Goal: Transaction & Acquisition: Obtain resource

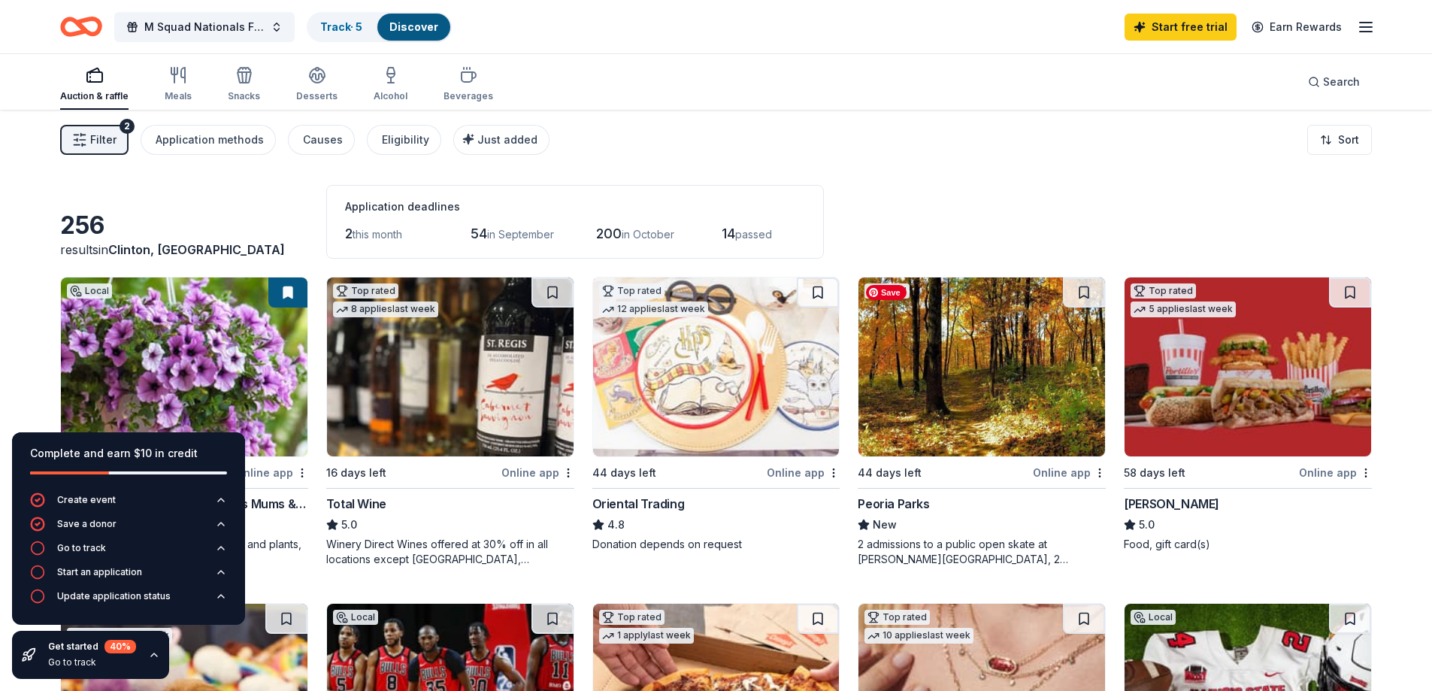
click at [1009, 385] on img at bounding box center [981, 366] width 246 height 179
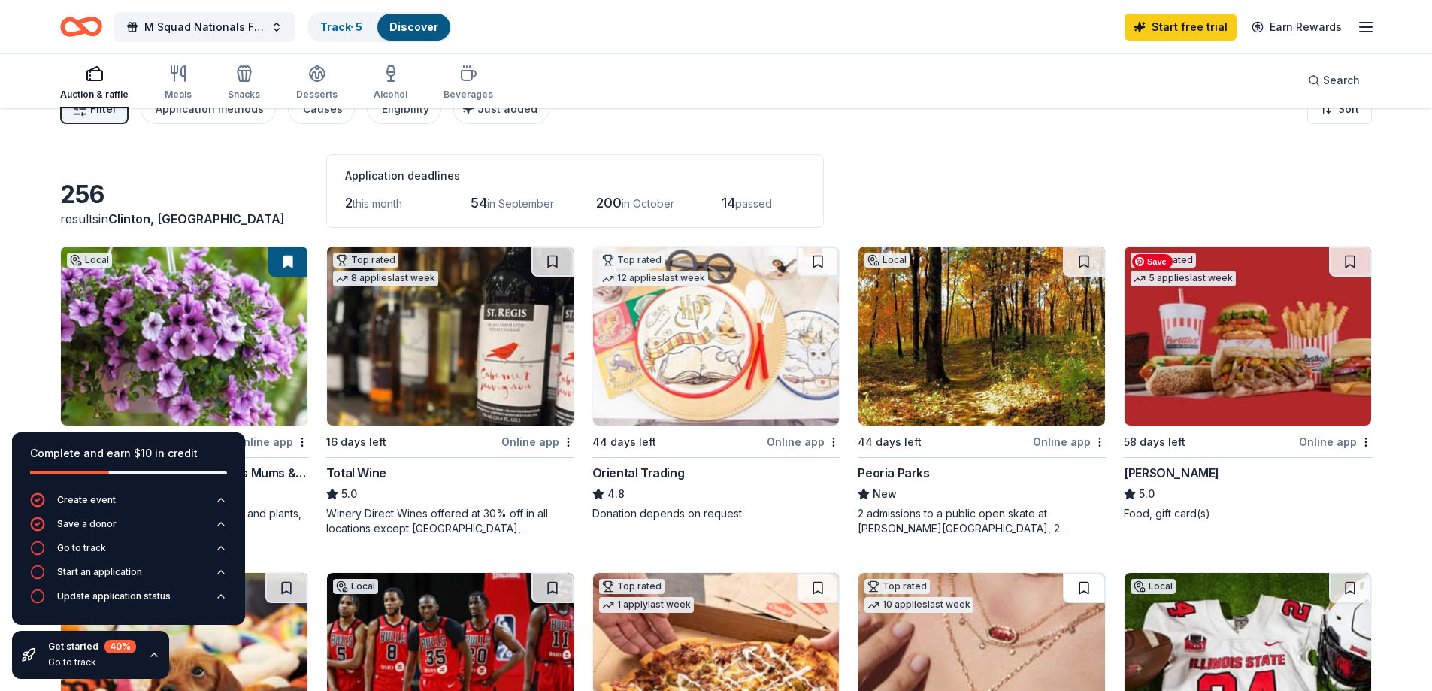
scroll to position [75, 0]
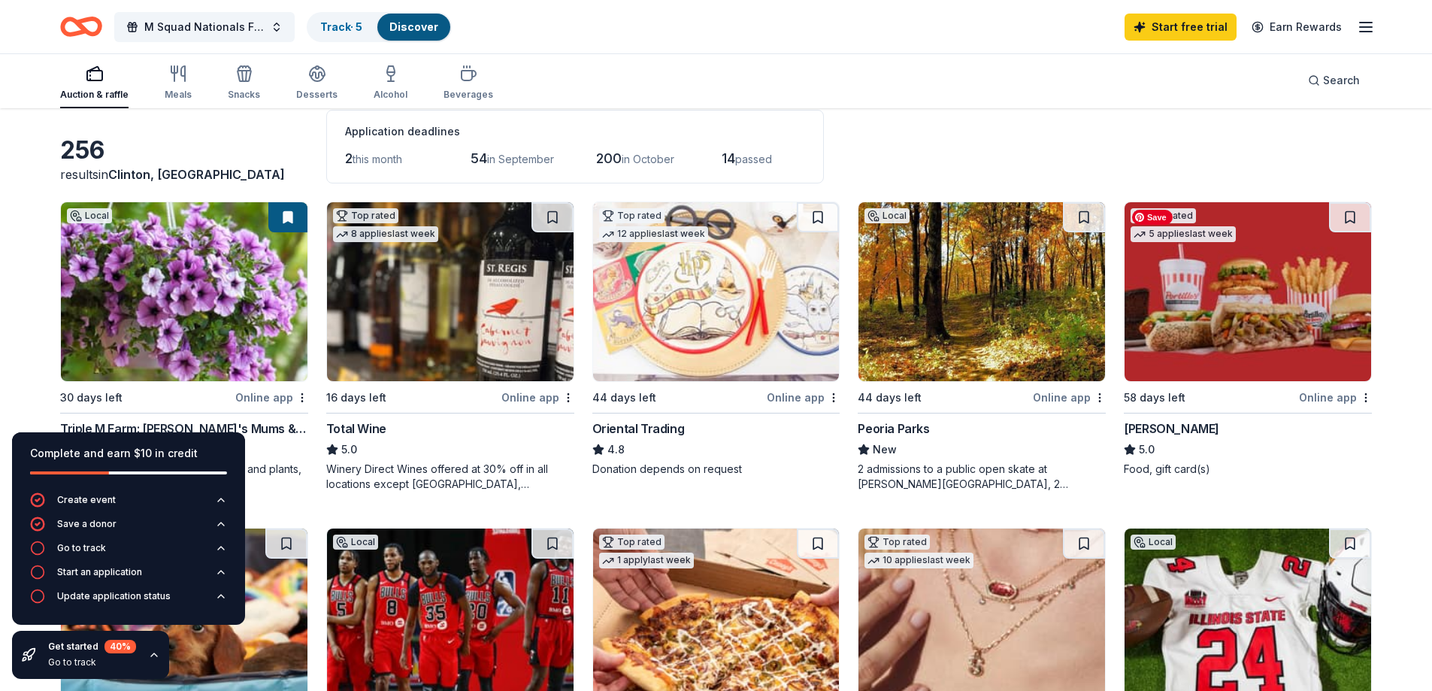
click at [1202, 300] on img at bounding box center [1247, 291] width 246 height 179
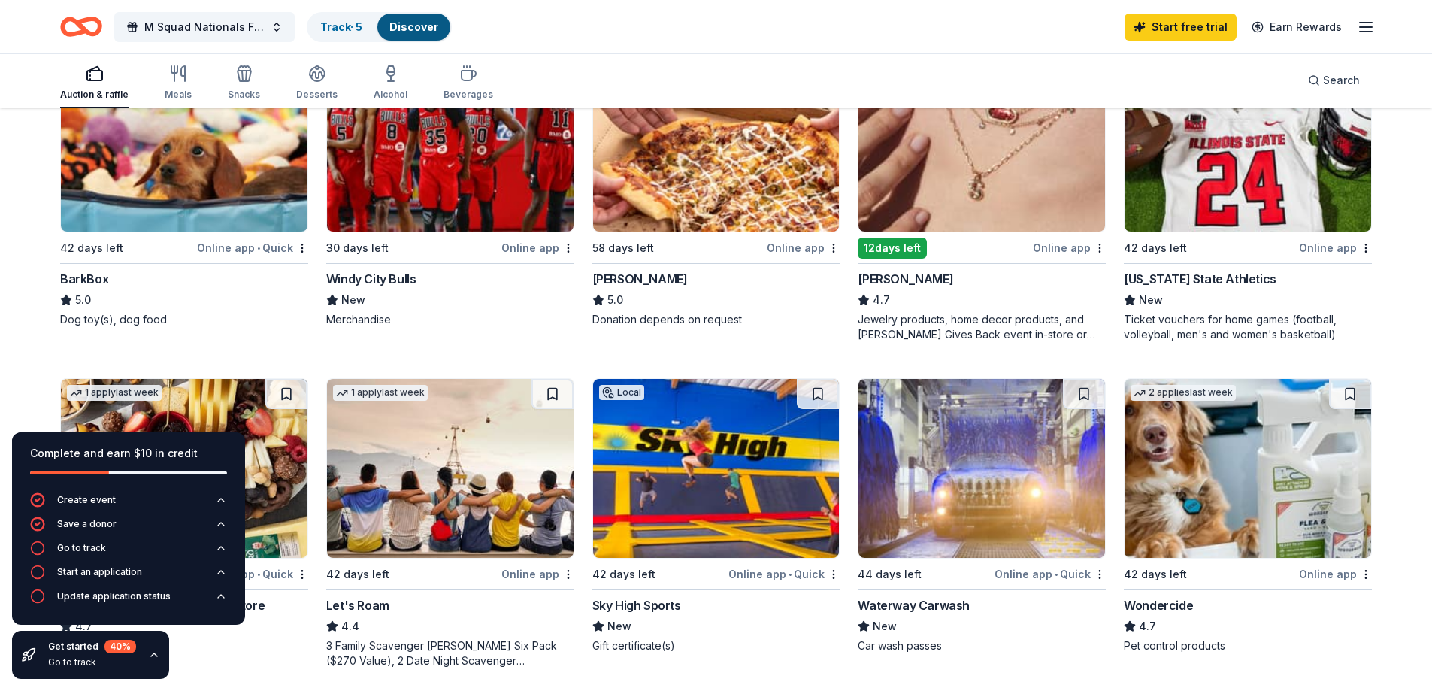
scroll to position [526, 0]
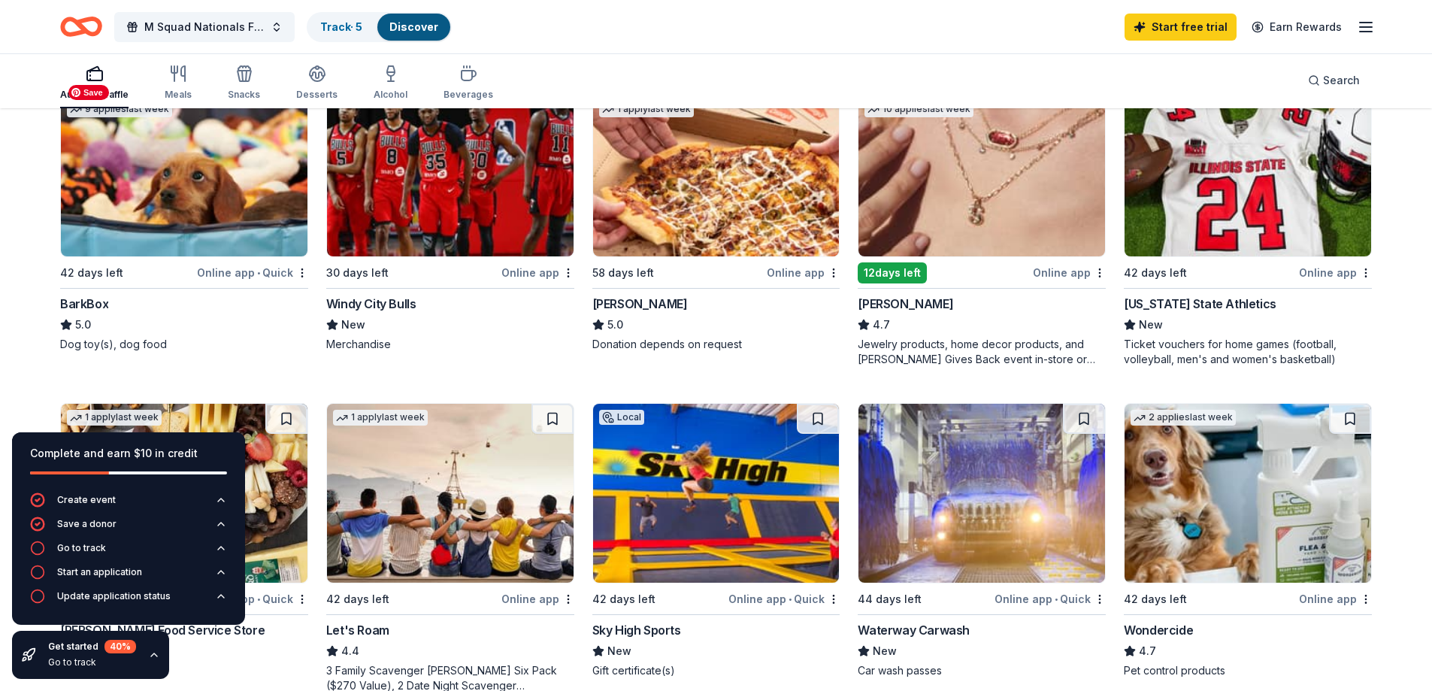
click at [141, 194] on img at bounding box center [184, 166] width 246 height 179
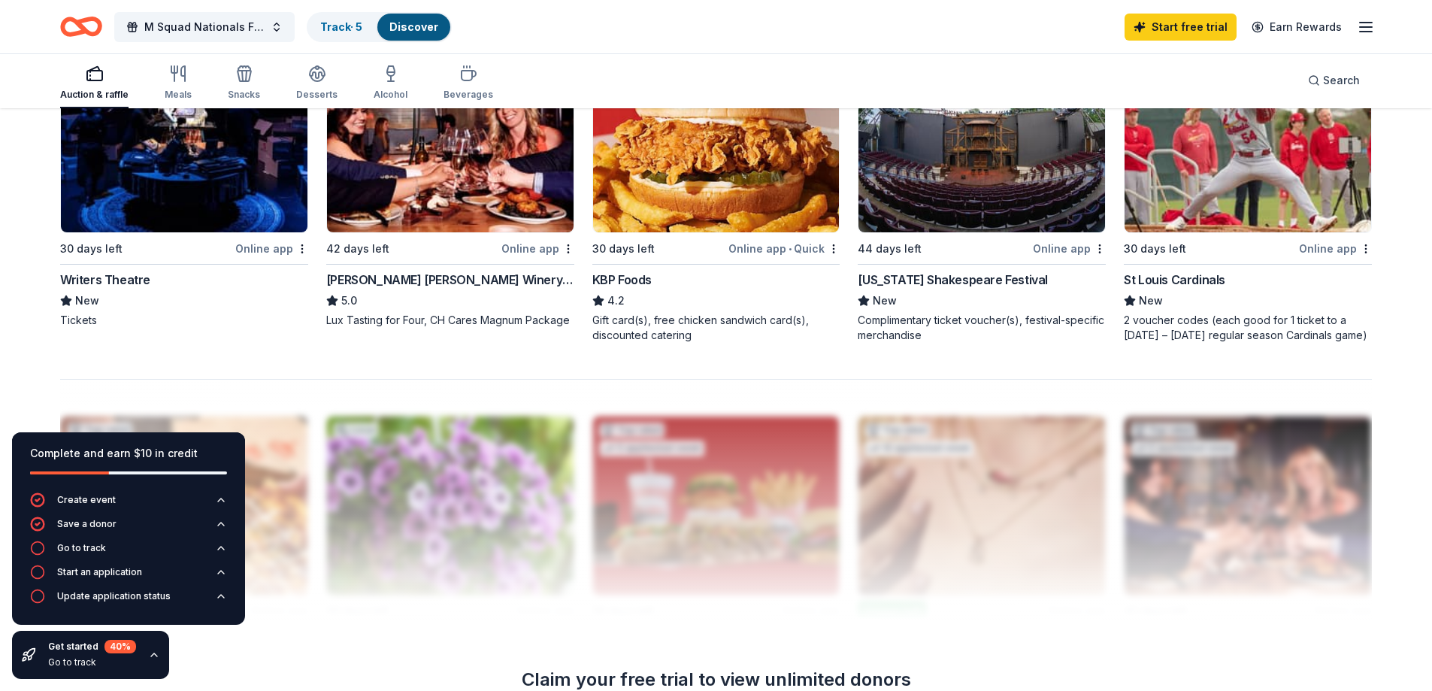
scroll to position [1127, 0]
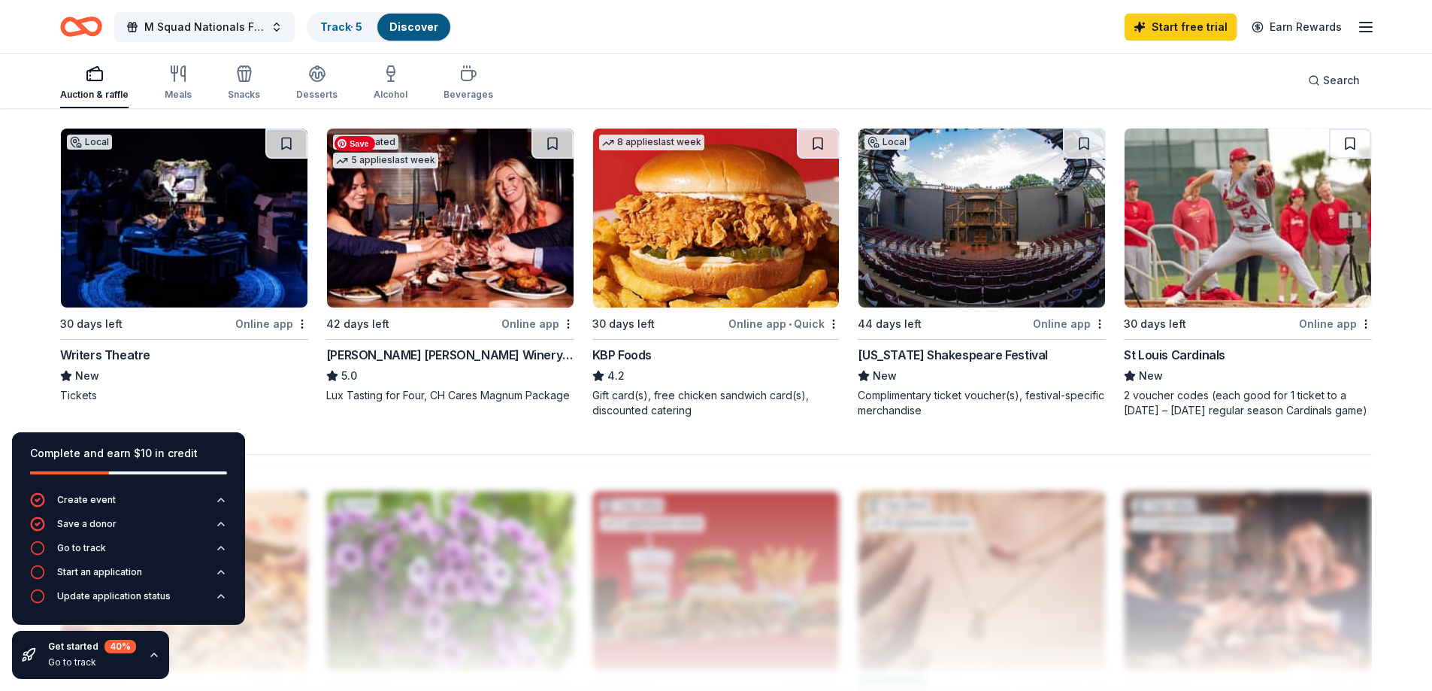
click at [470, 219] on img at bounding box center [450, 218] width 246 height 179
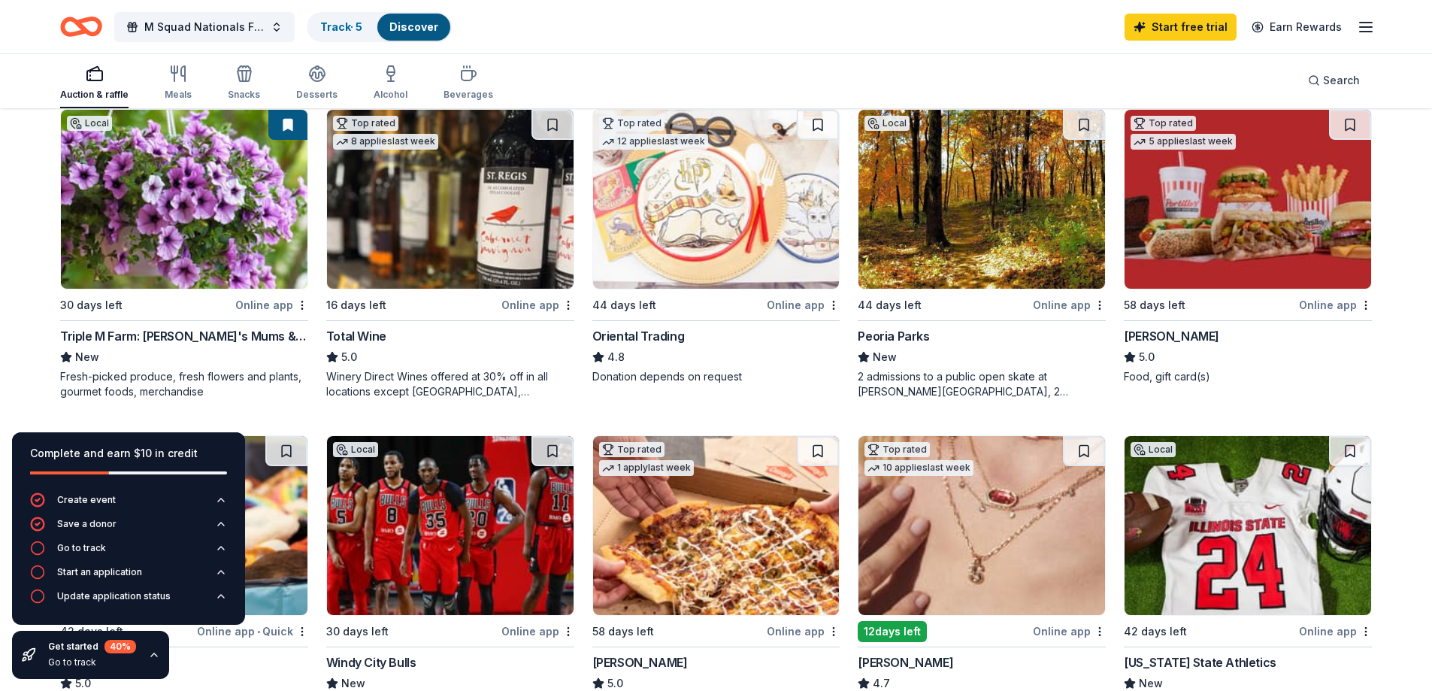
scroll to position [0, 0]
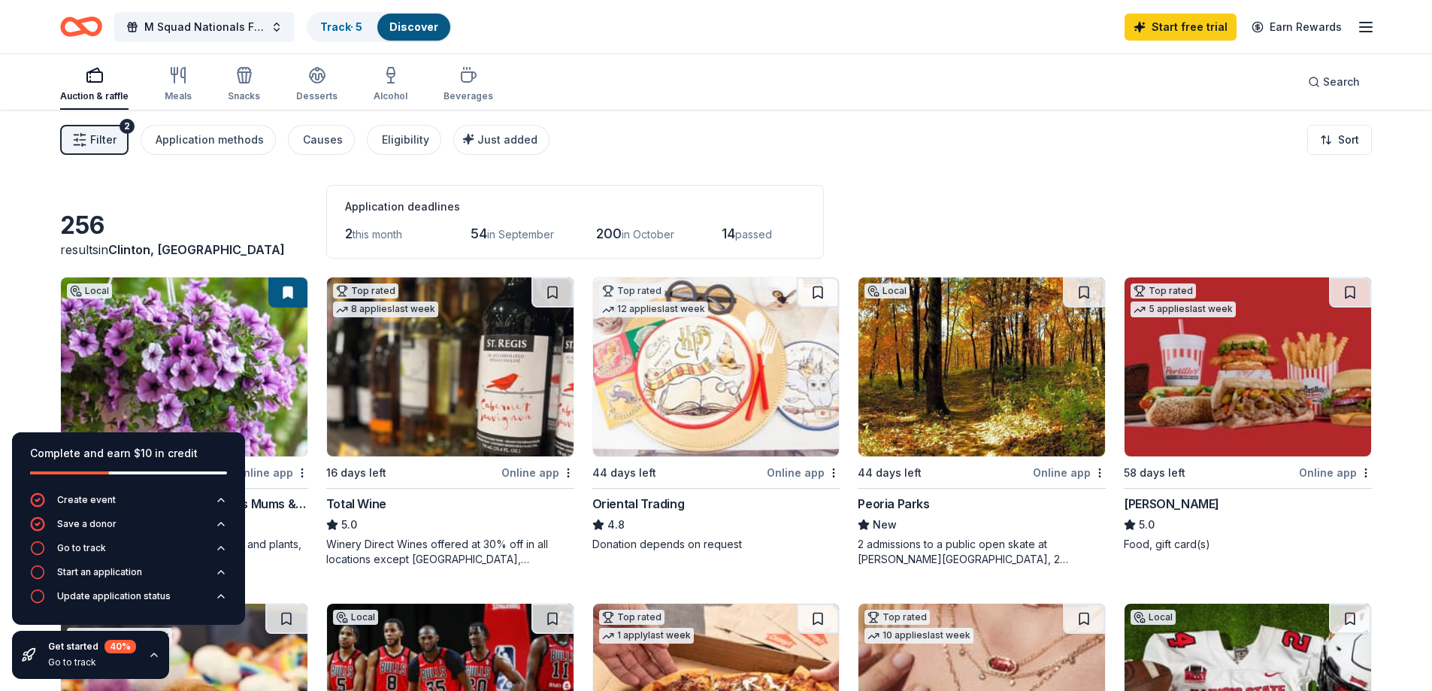
click at [192, 80] on div "Auction & raffle Meals Snacks Desserts Alcohol Beverages" at bounding box center [276, 85] width 433 height 50
click at [181, 80] on icon "button" at bounding box center [178, 75] width 18 height 18
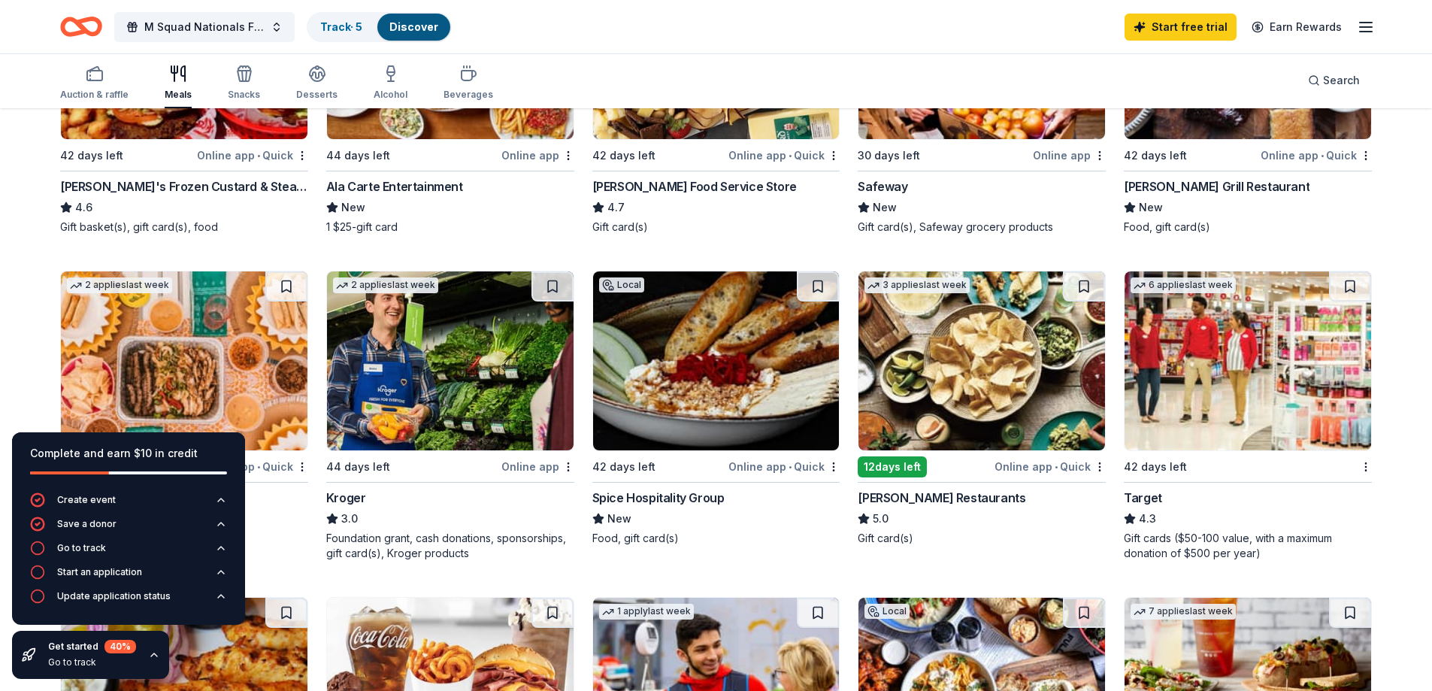
scroll to position [637, 0]
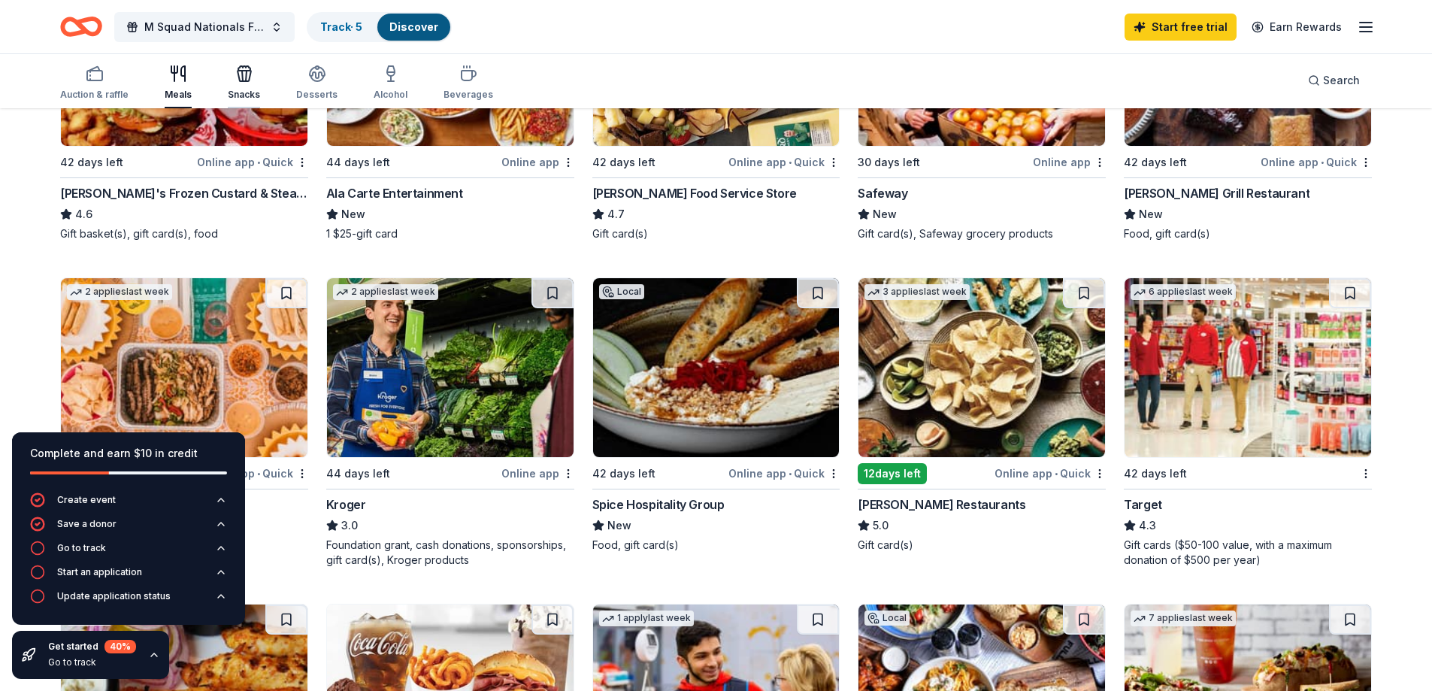
click at [244, 81] on icon "button" at bounding box center [244, 76] width 14 height 11
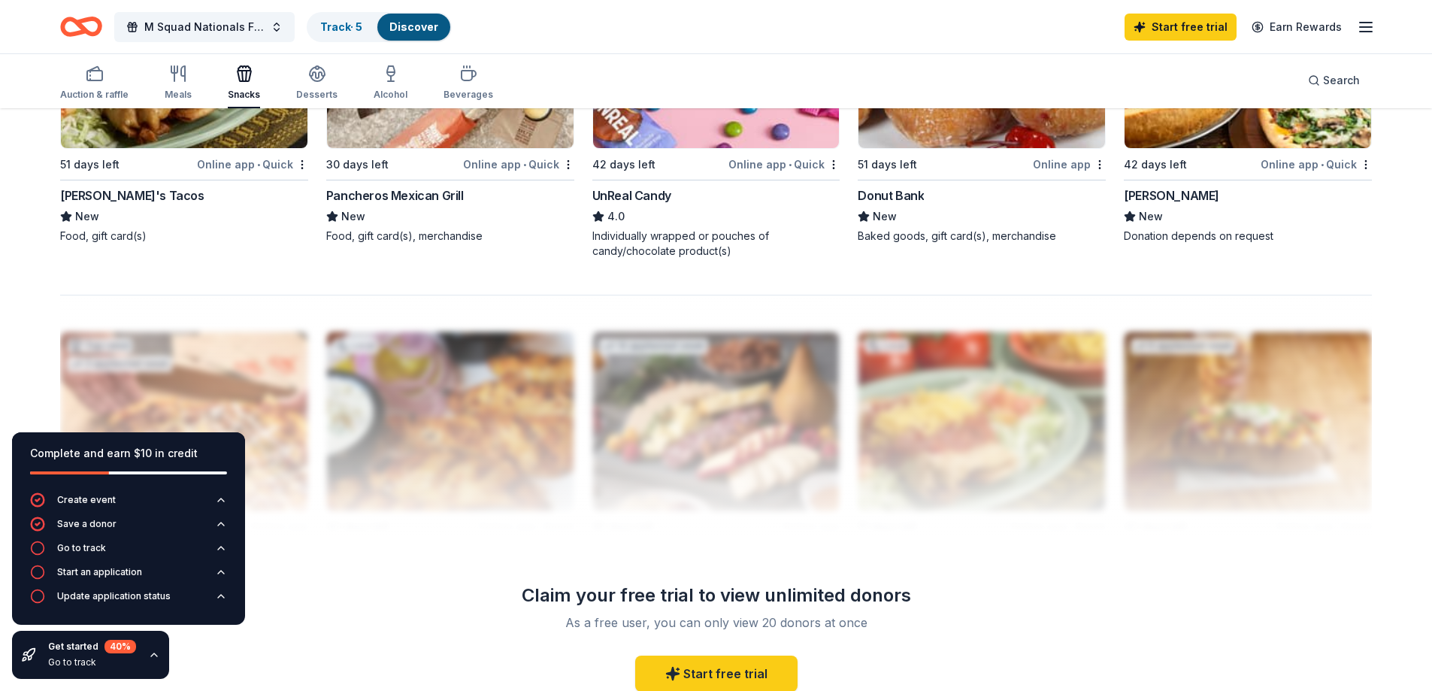
scroll to position [1278, 0]
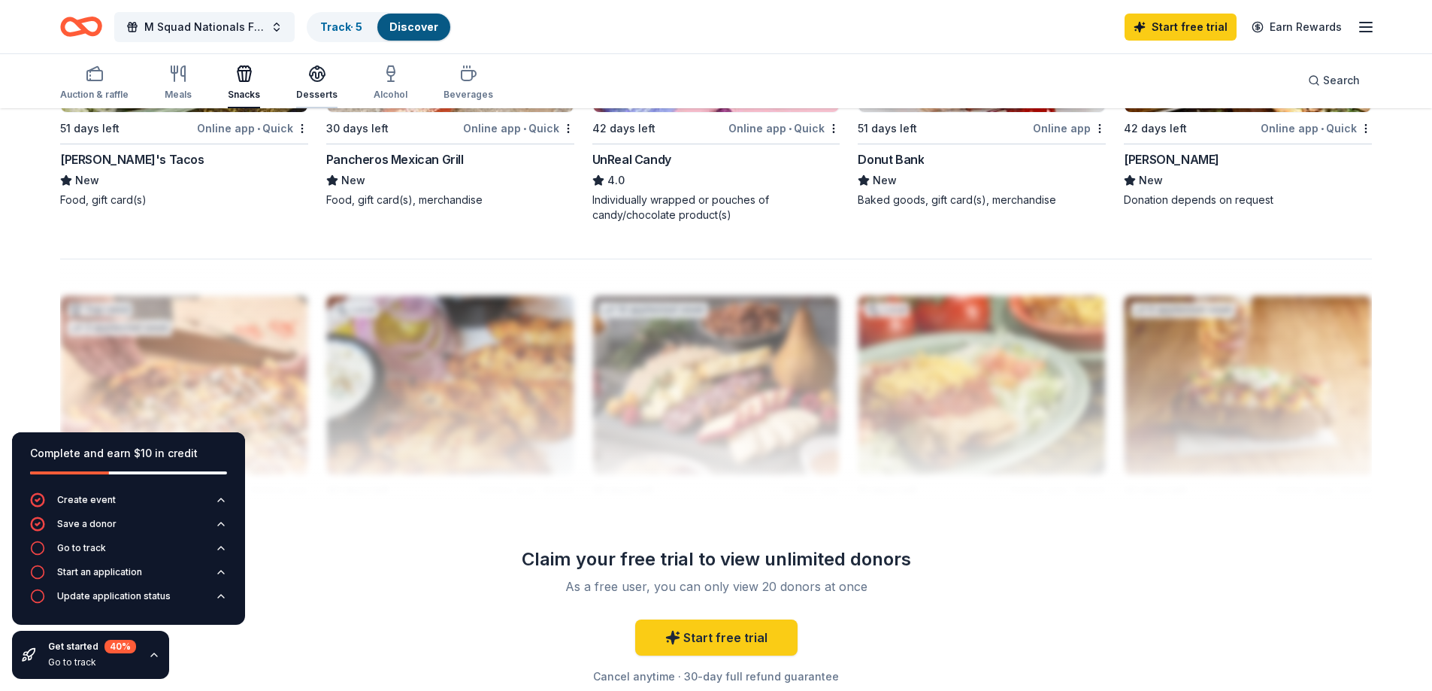
click at [310, 71] on icon "button" at bounding box center [317, 72] width 15 height 11
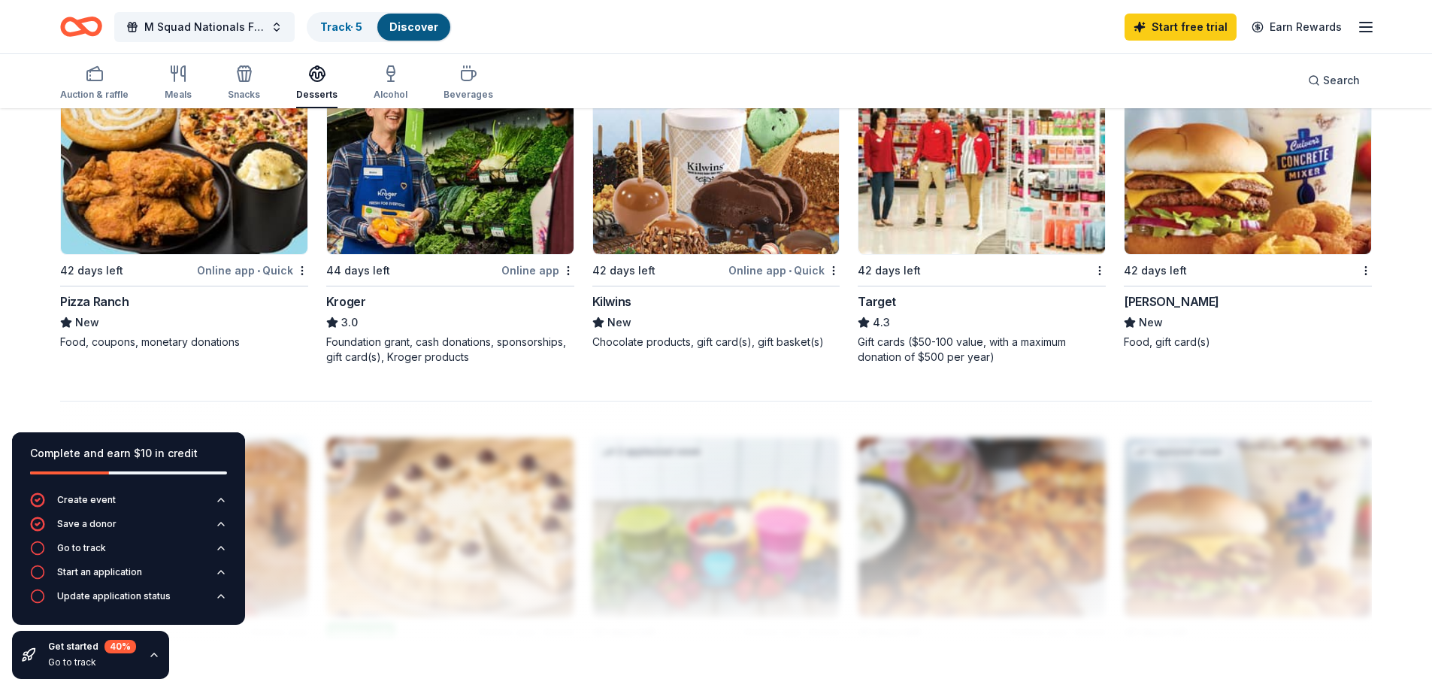
scroll to position [1202, 0]
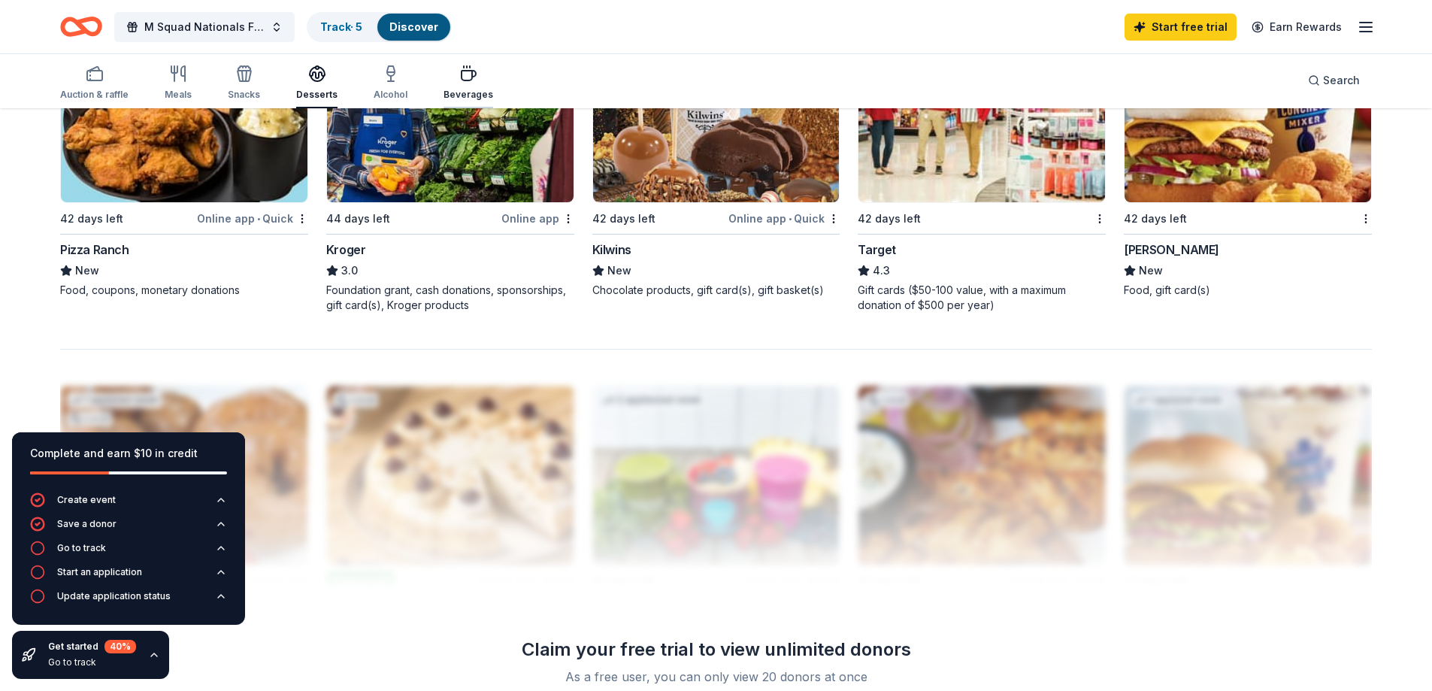
click at [464, 76] on icon "button" at bounding box center [468, 74] width 18 height 18
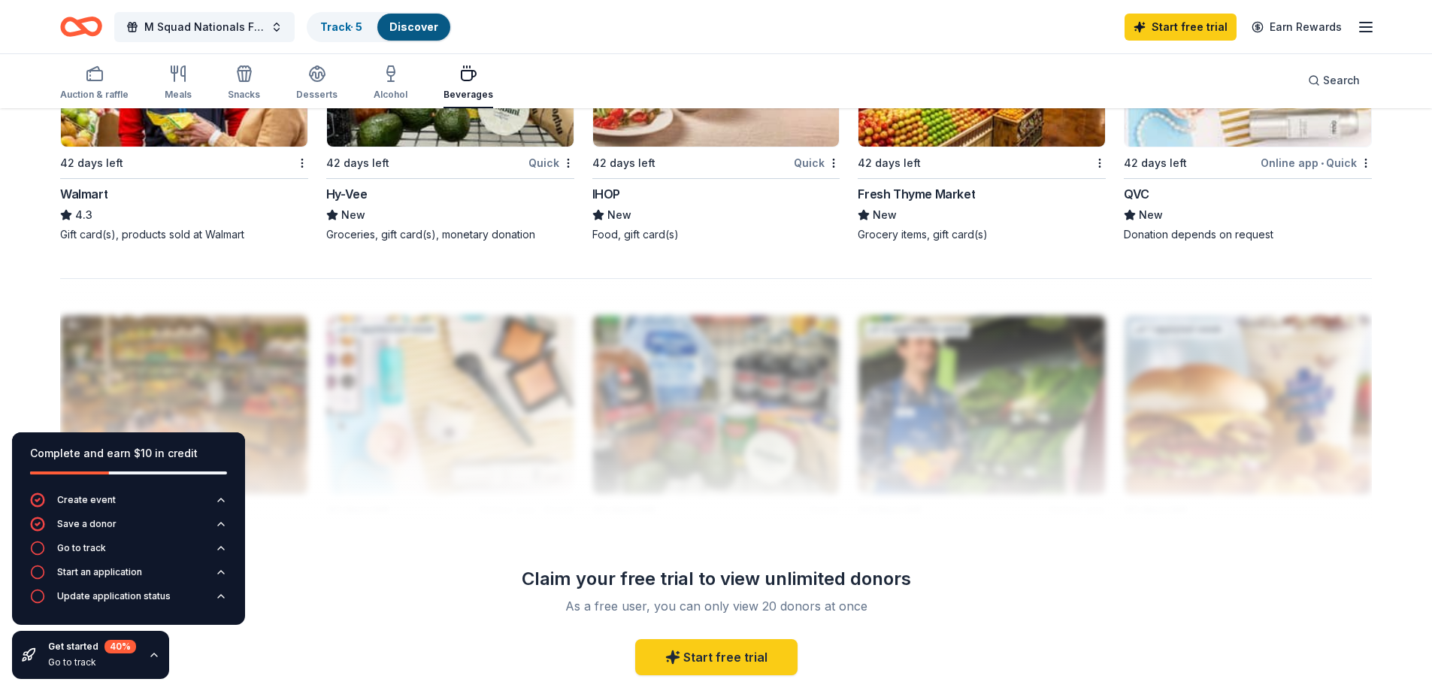
scroll to position [1278, 0]
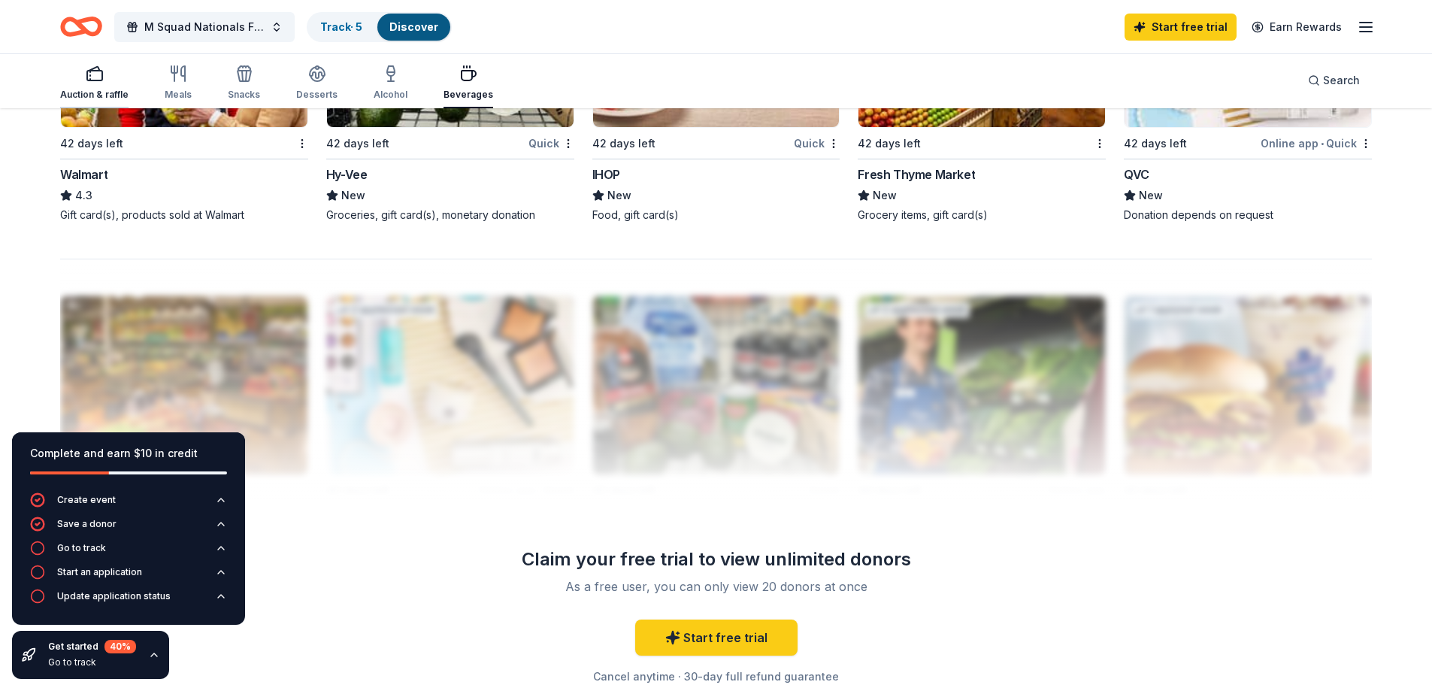
drag, startPoint x: 96, startPoint y: 71, endPoint x: 104, endPoint y: 79, distance: 11.2
click at [96, 71] on rect "button" at bounding box center [94, 76] width 15 height 10
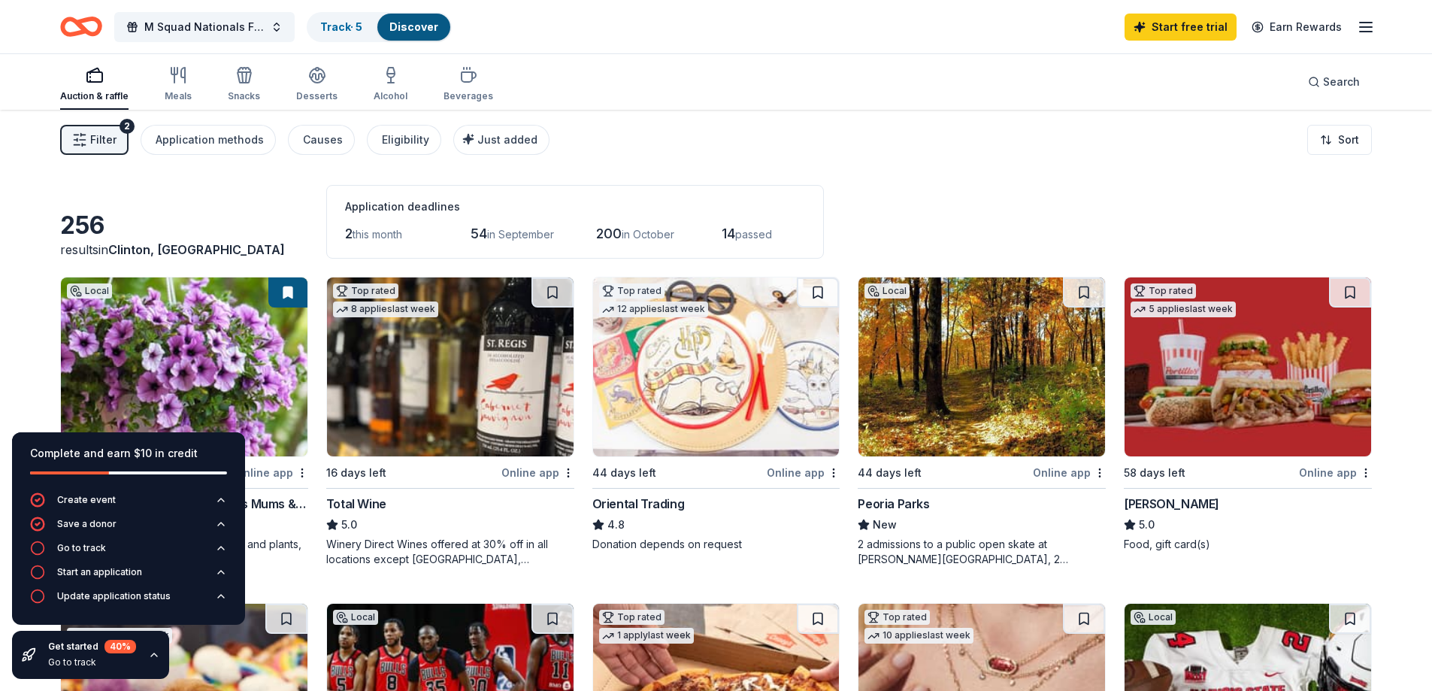
click at [101, 144] on span "Filter" at bounding box center [103, 140] width 26 height 18
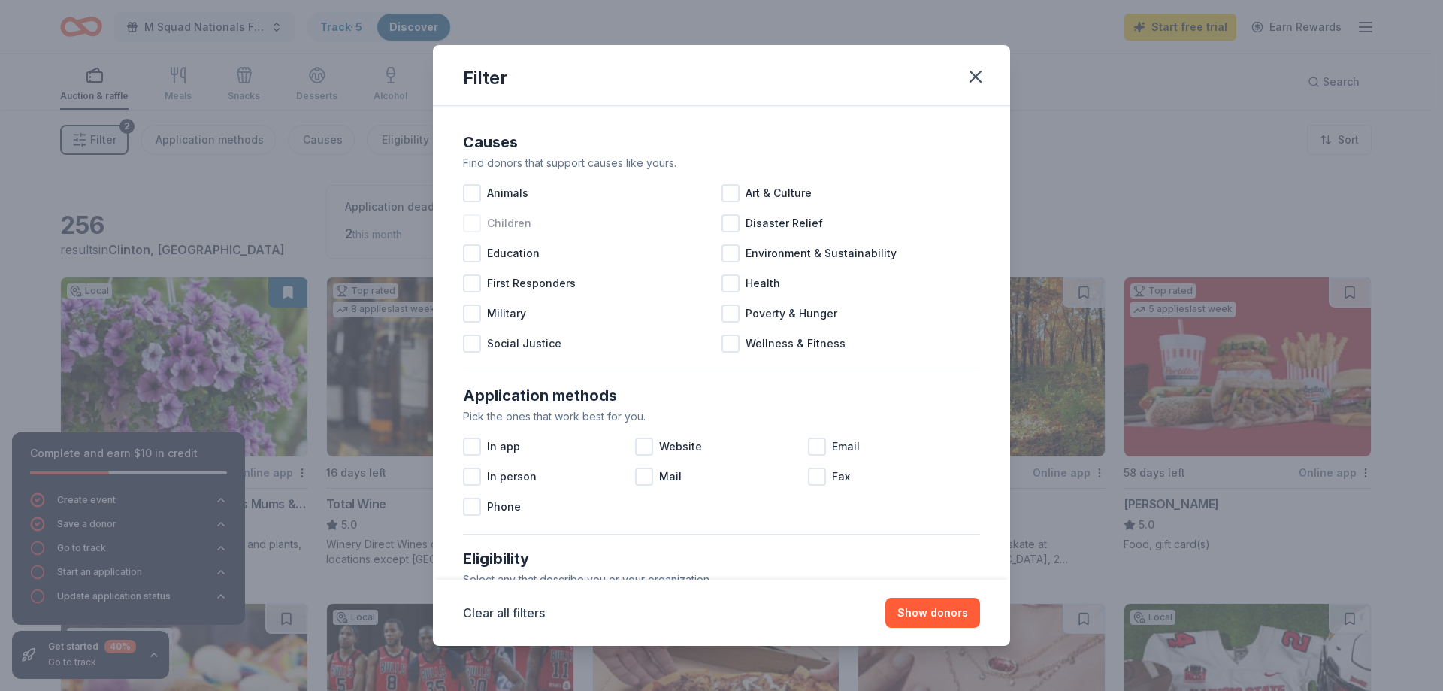
click at [480, 227] on div at bounding box center [472, 223] width 18 height 18
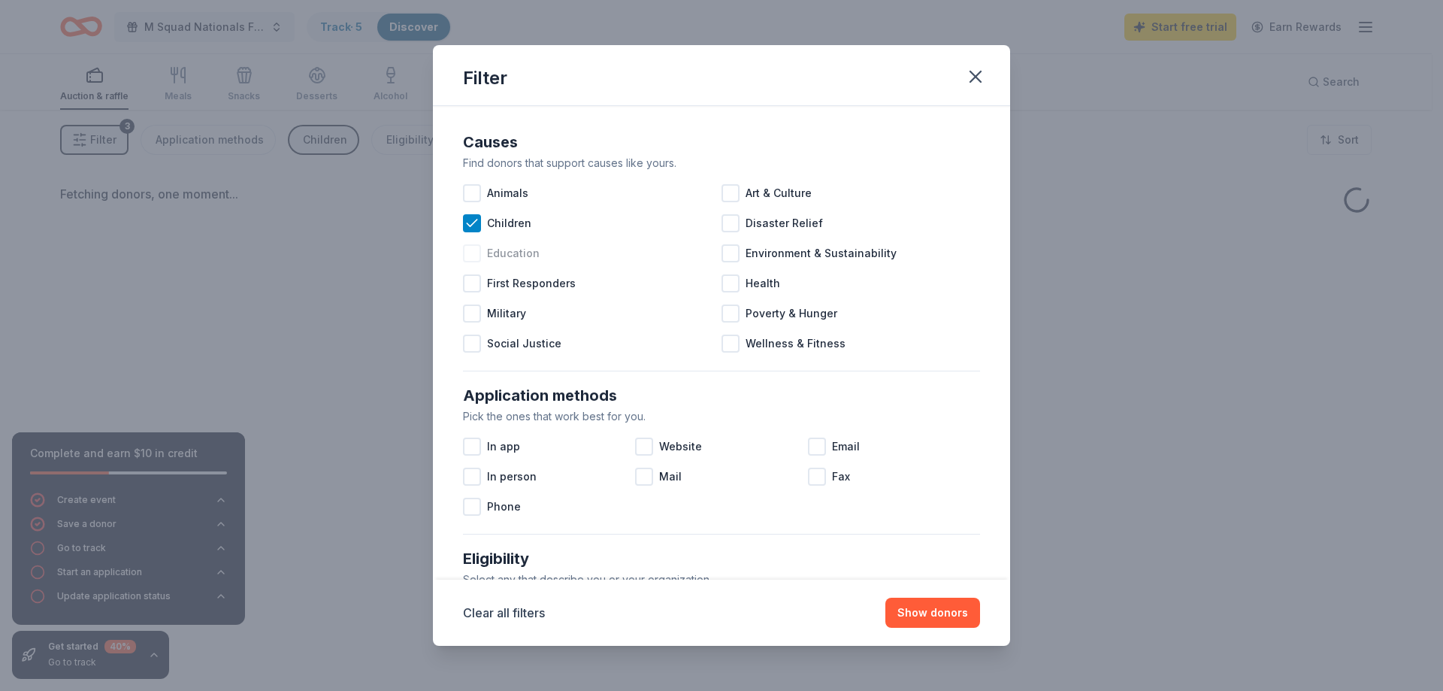
click at [477, 253] on div at bounding box center [472, 253] width 18 height 18
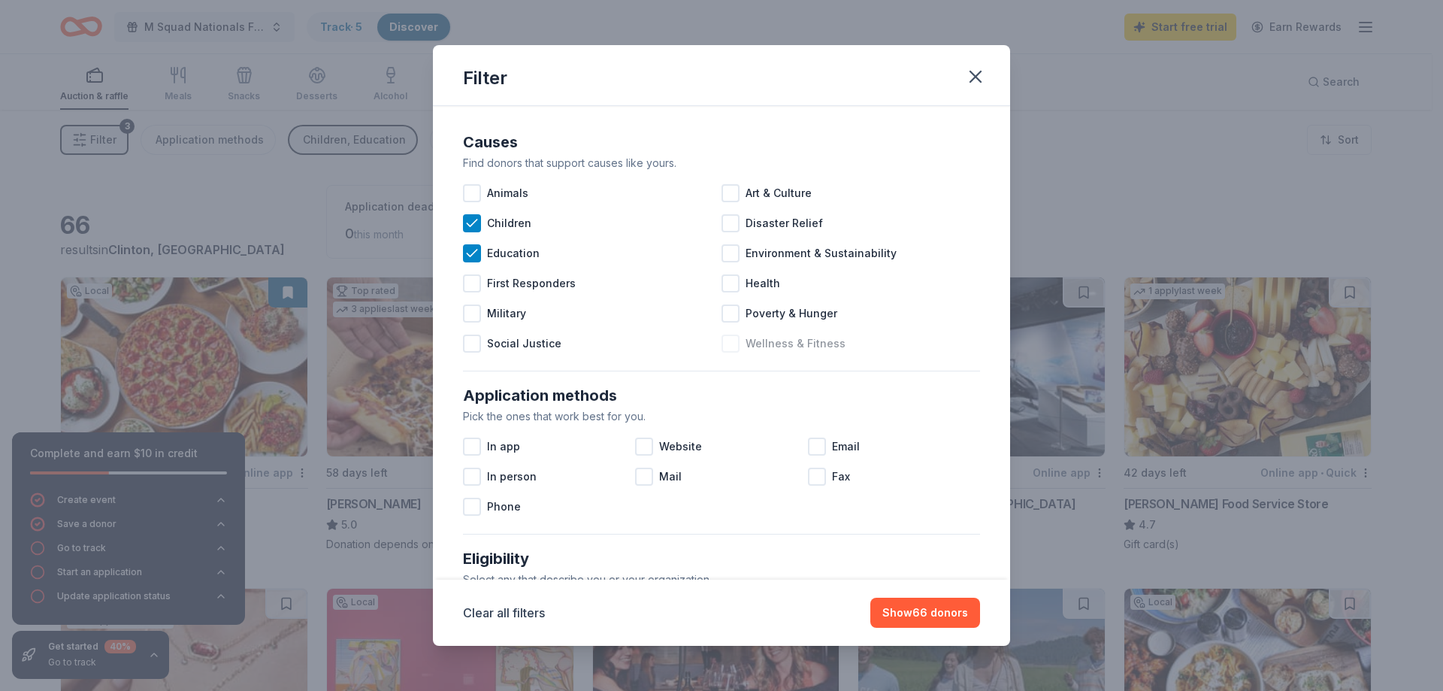
click at [724, 340] on div at bounding box center [730, 343] width 18 height 18
click at [733, 192] on div at bounding box center [730, 193] width 18 height 18
click at [638, 453] on div at bounding box center [644, 446] width 18 height 18
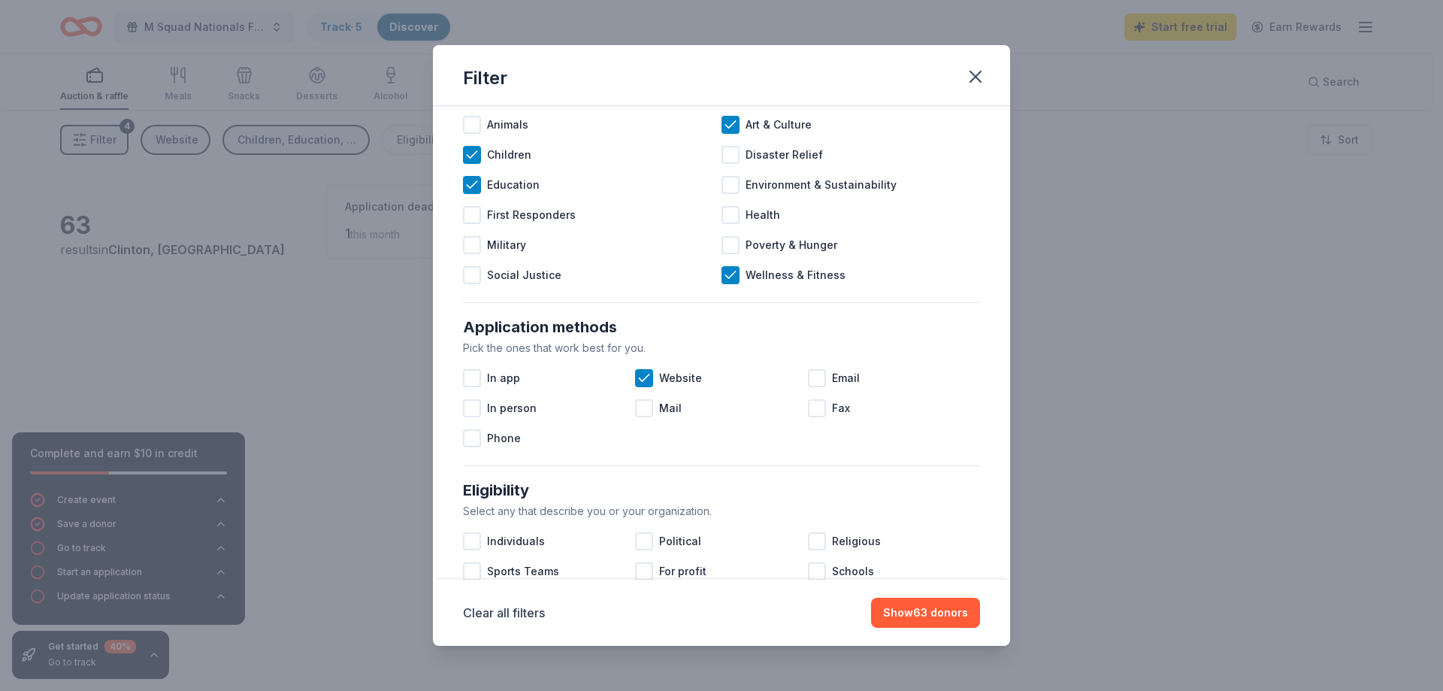
scroll to position [150, 0]
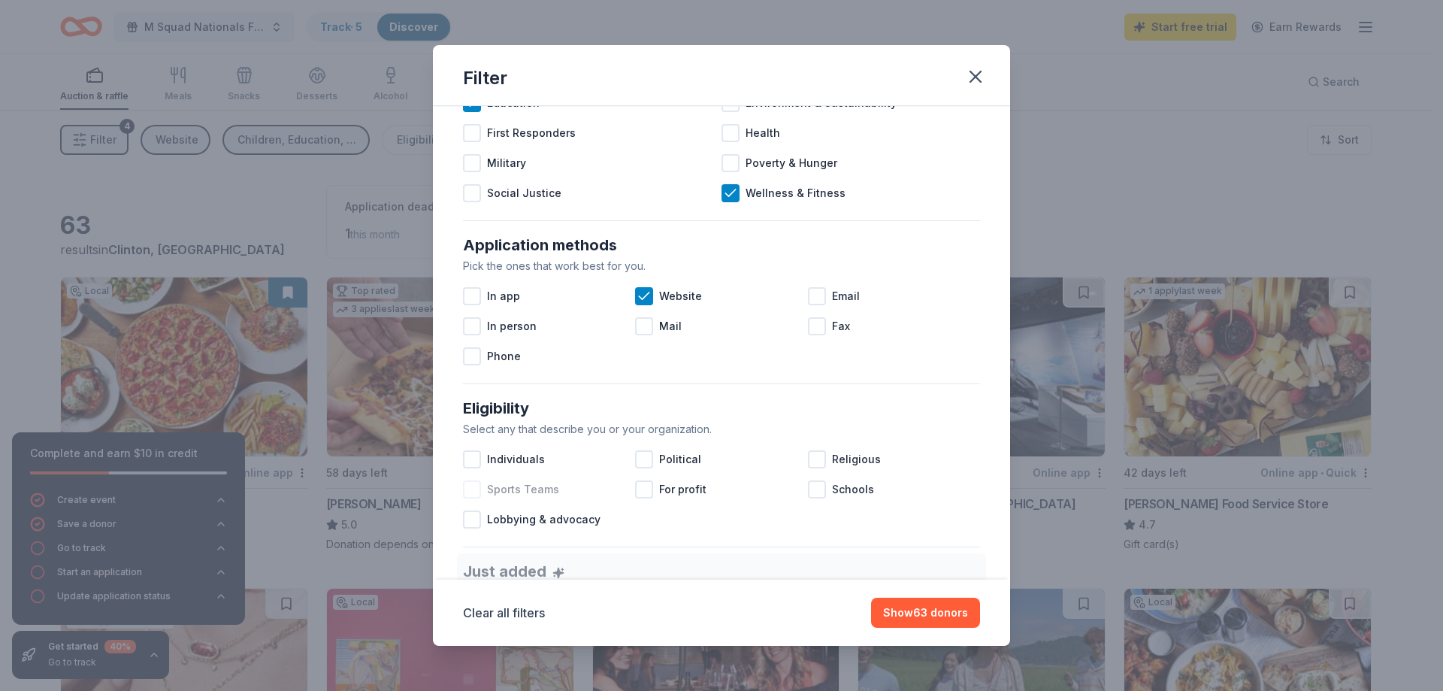
click at [470, 494] on div at bounding box center [472, 489] width 18 height 18
click at [812, 492] on div at bounding box center [817, 489] width 18 height 18
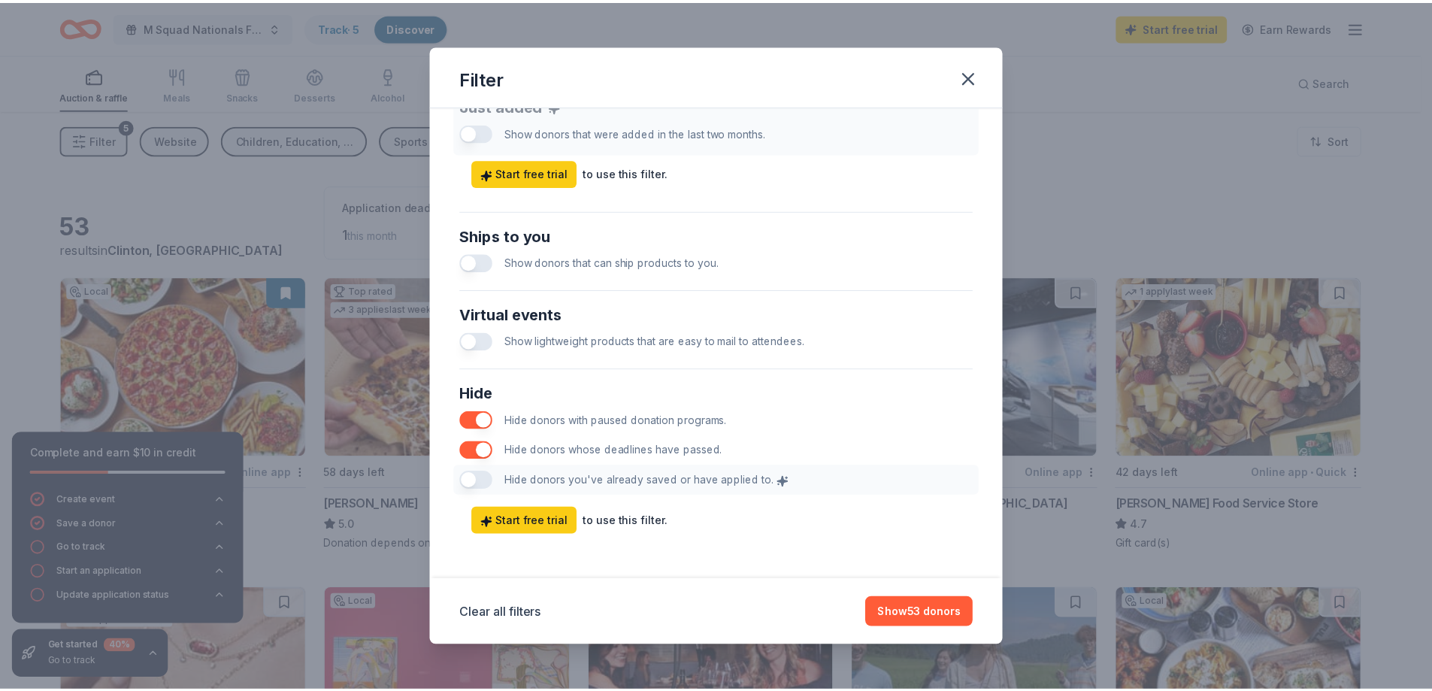
scroll to position [619, 0]
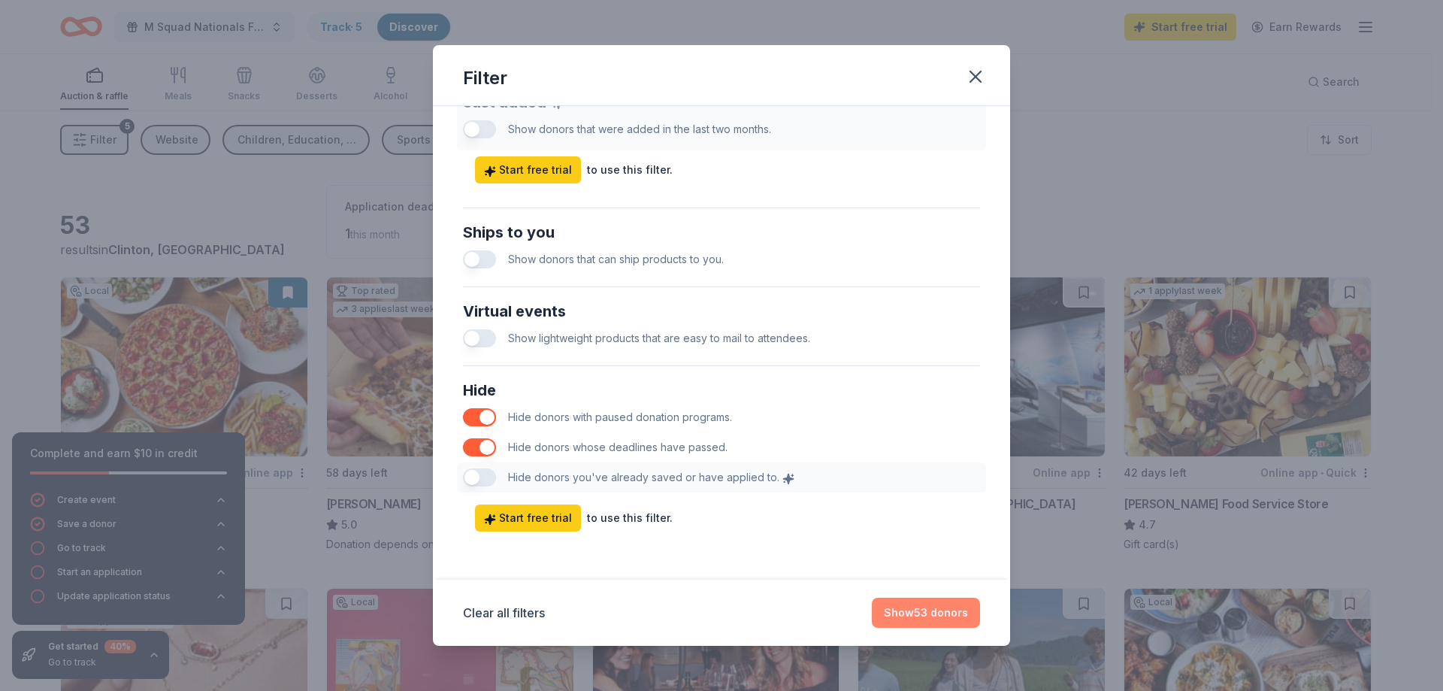
click at [915, 605] on button "Show 53 donors" at bounding box center [926, 612] width 108 height 30
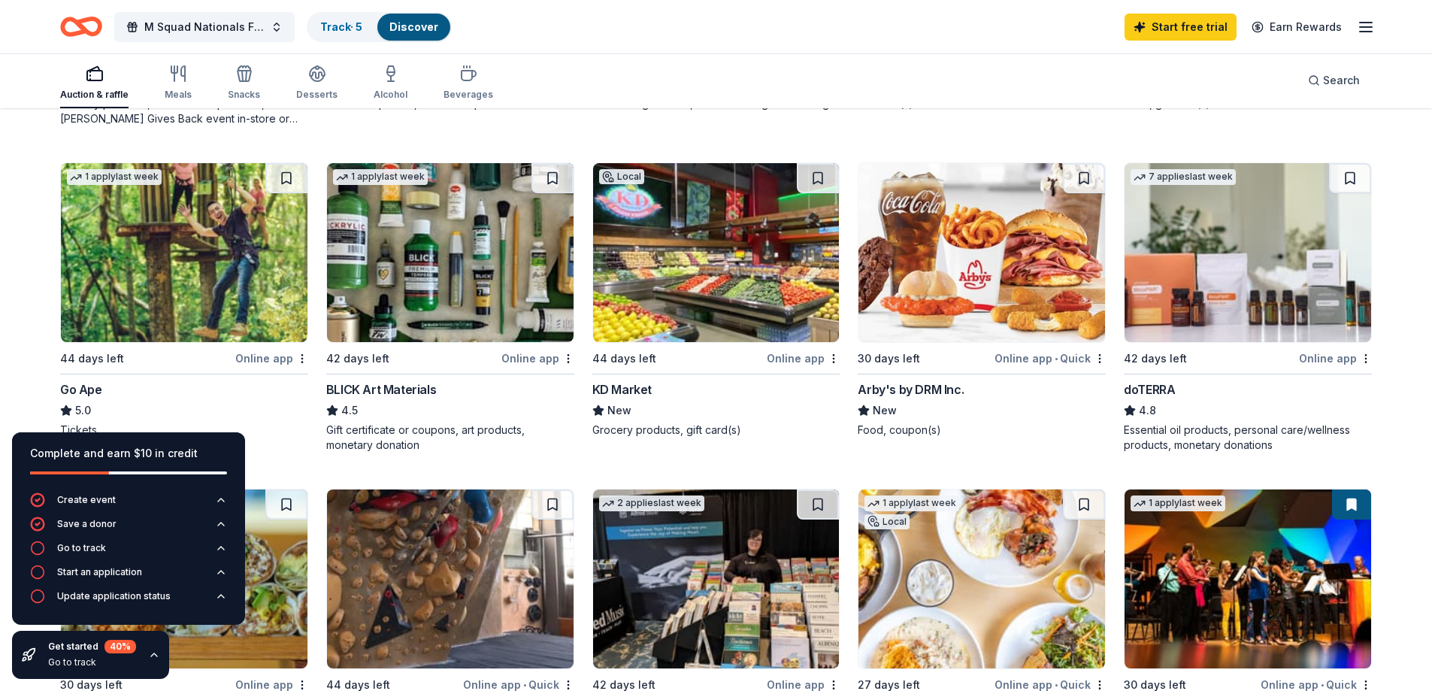
scroll to position [827, 0]
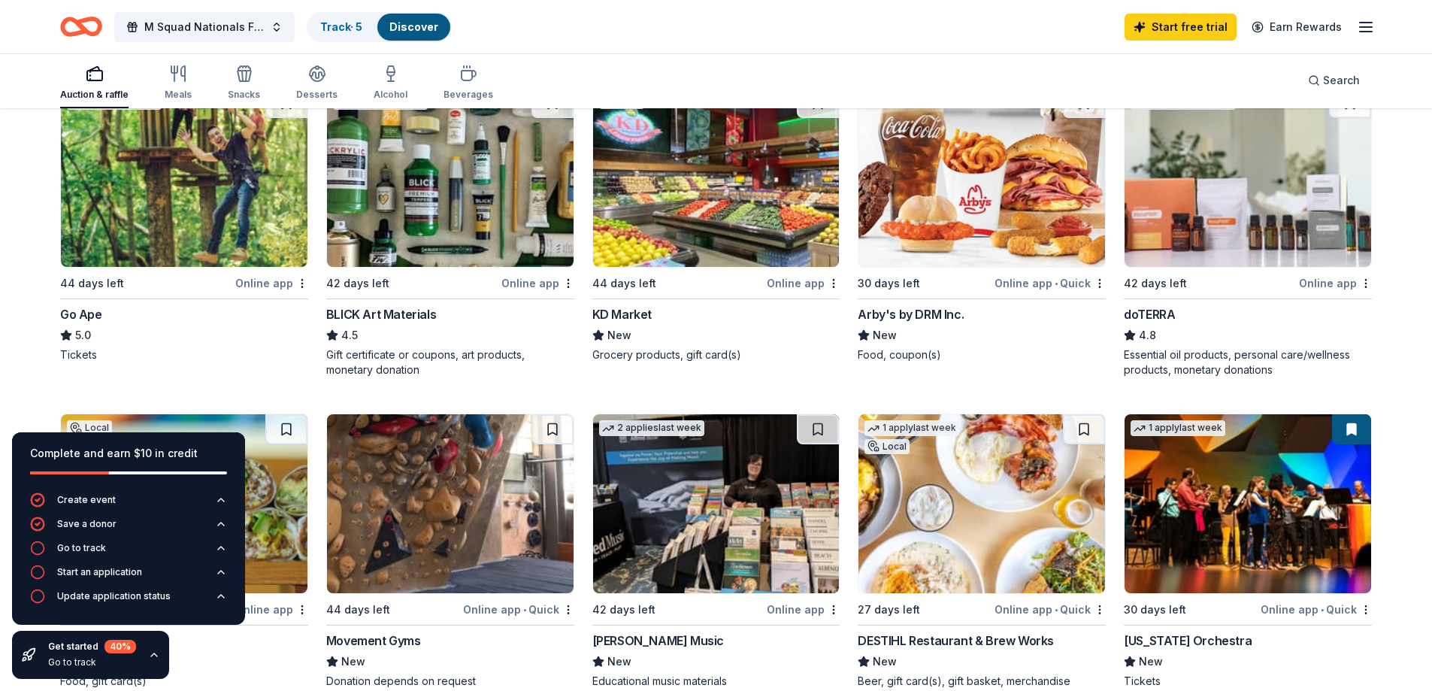
click at [516, 8] on div "M Squad Nationals Fundraiser Track · 5 Discover Start free trial Earn Rewards" at bounding box center [716, 26] width 1432 height 53
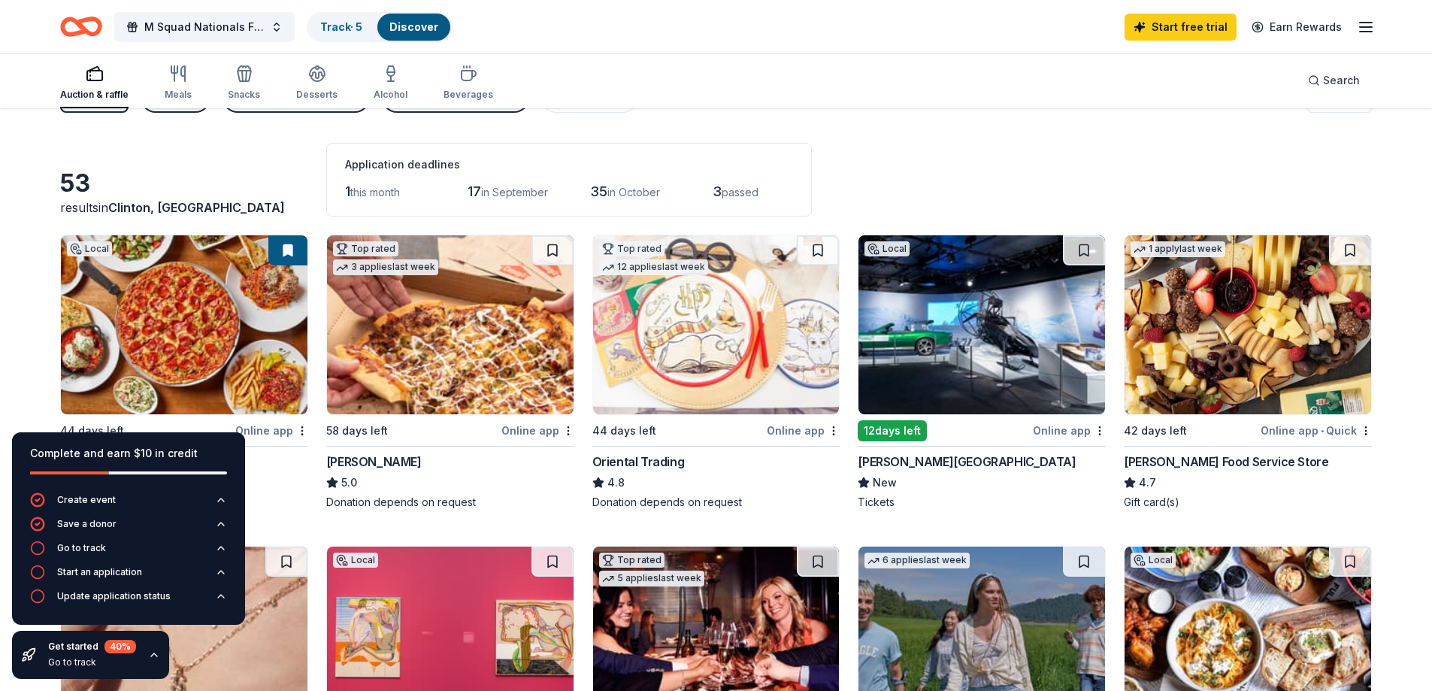
scroll to position [0, 0]
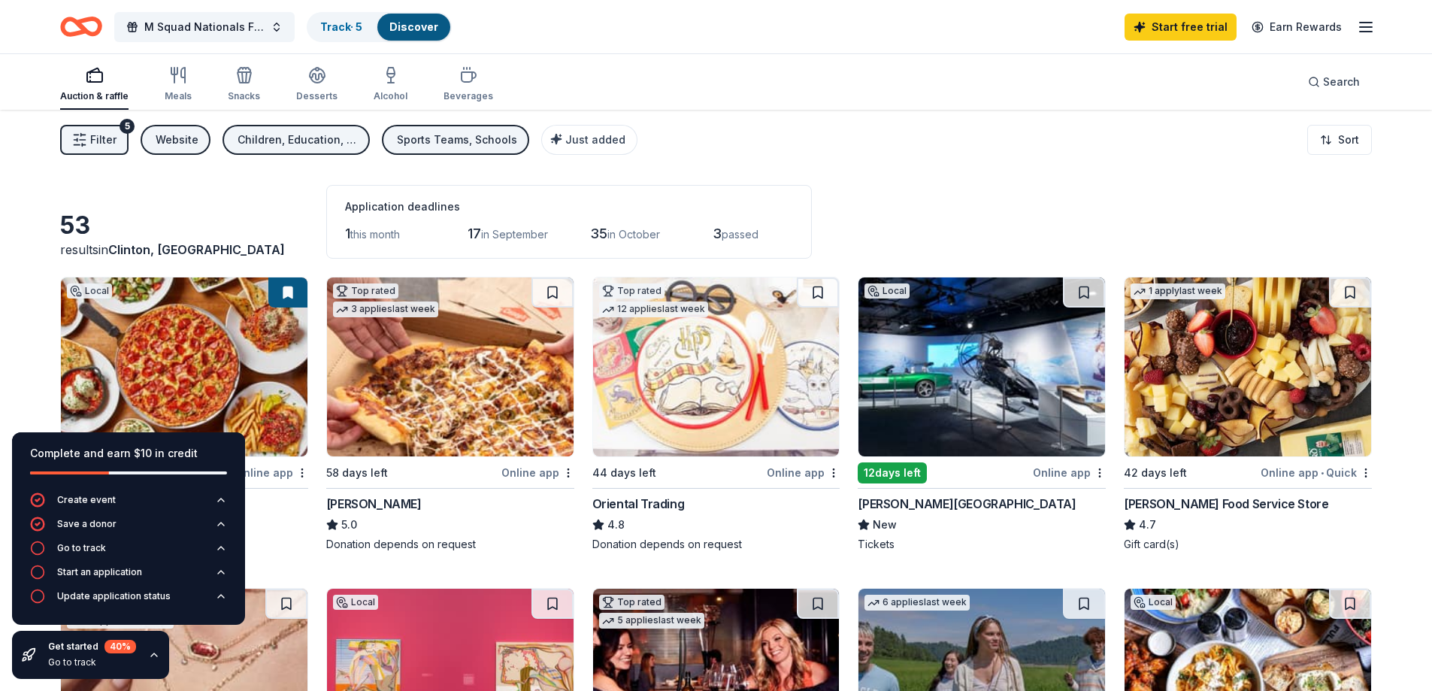
click at [111, 130] on button "Filter 5" at bounding box center [94, 140] width 68 height 30
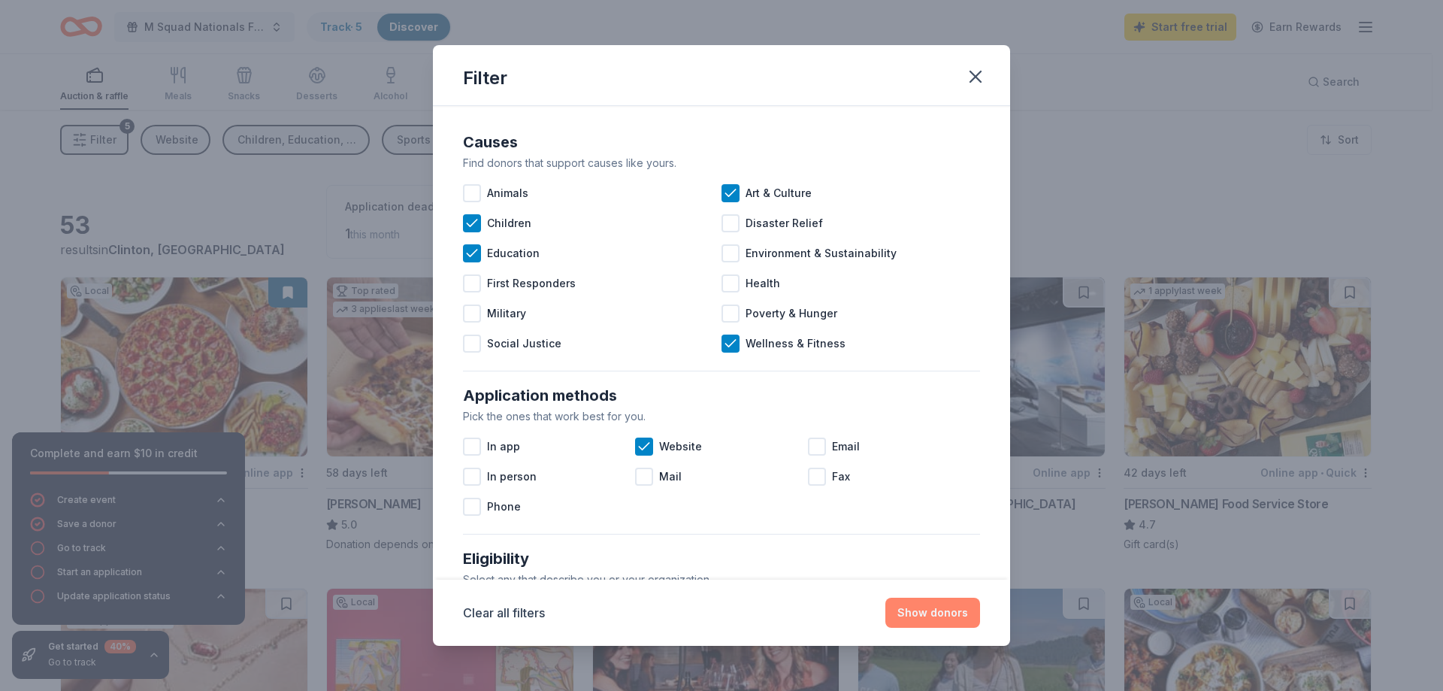
click at [944, 614] on button "Show donors" at bounding box center [932, 612] width 95 height 30
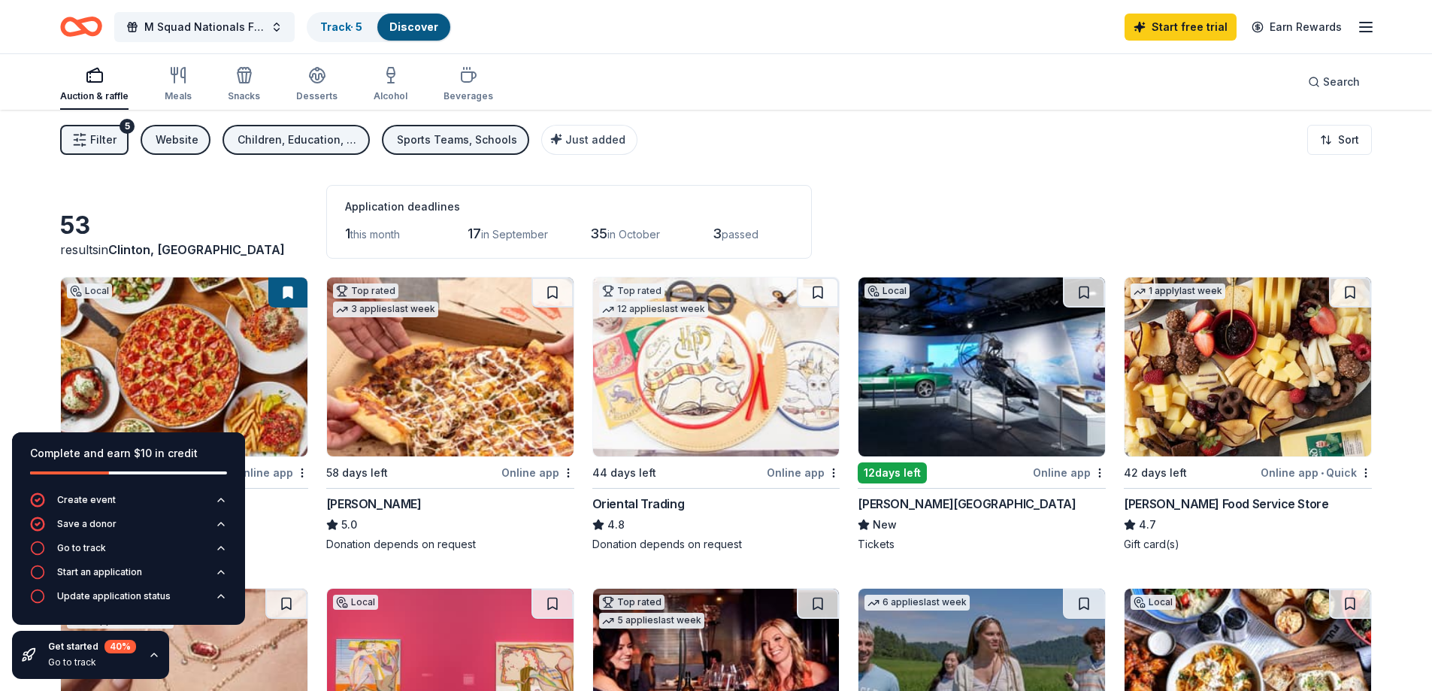
click at [109, 152] on button "Filter 5" at bounding box center [94, 140] width 68 height 30
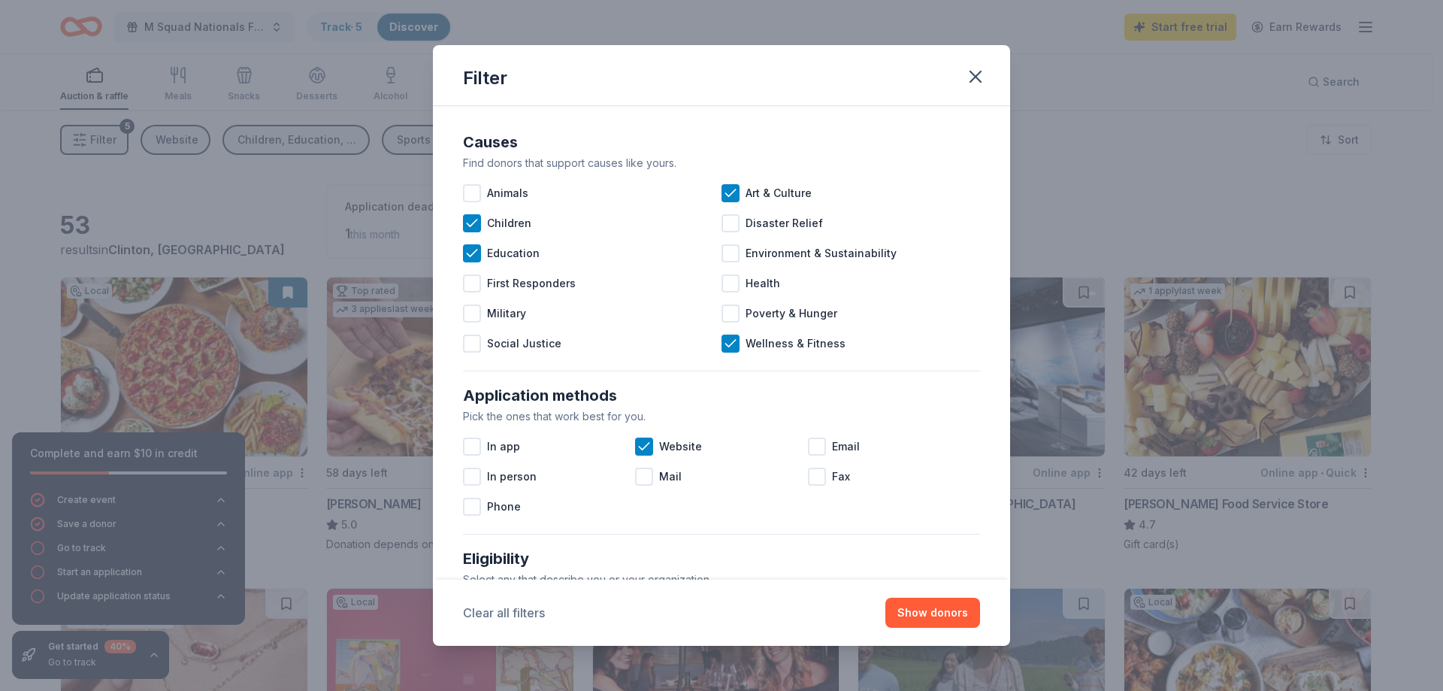
click at [507, 611] on button "Clear all filters" at bounding box center [504, 612] width 82 height 18
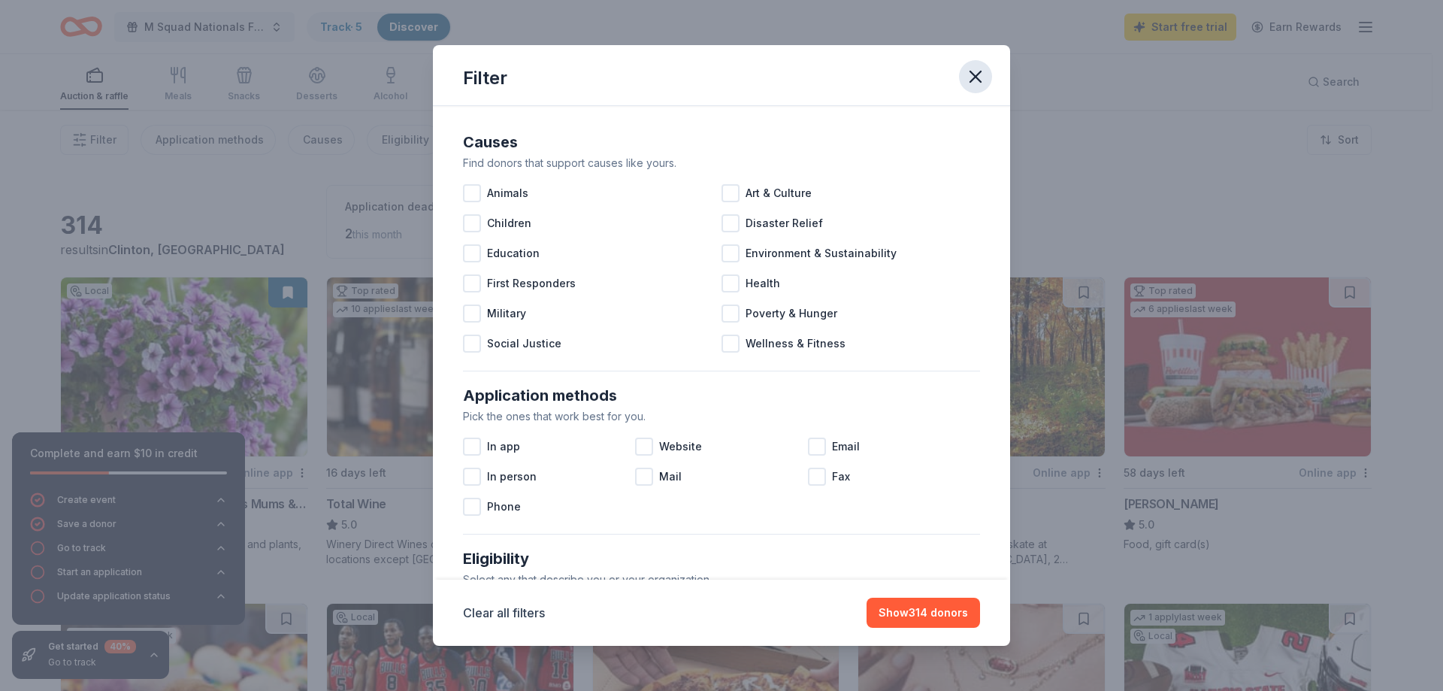
click at [979, 72] on icon "button" at bounding box center [975, 76] width 11 height 11
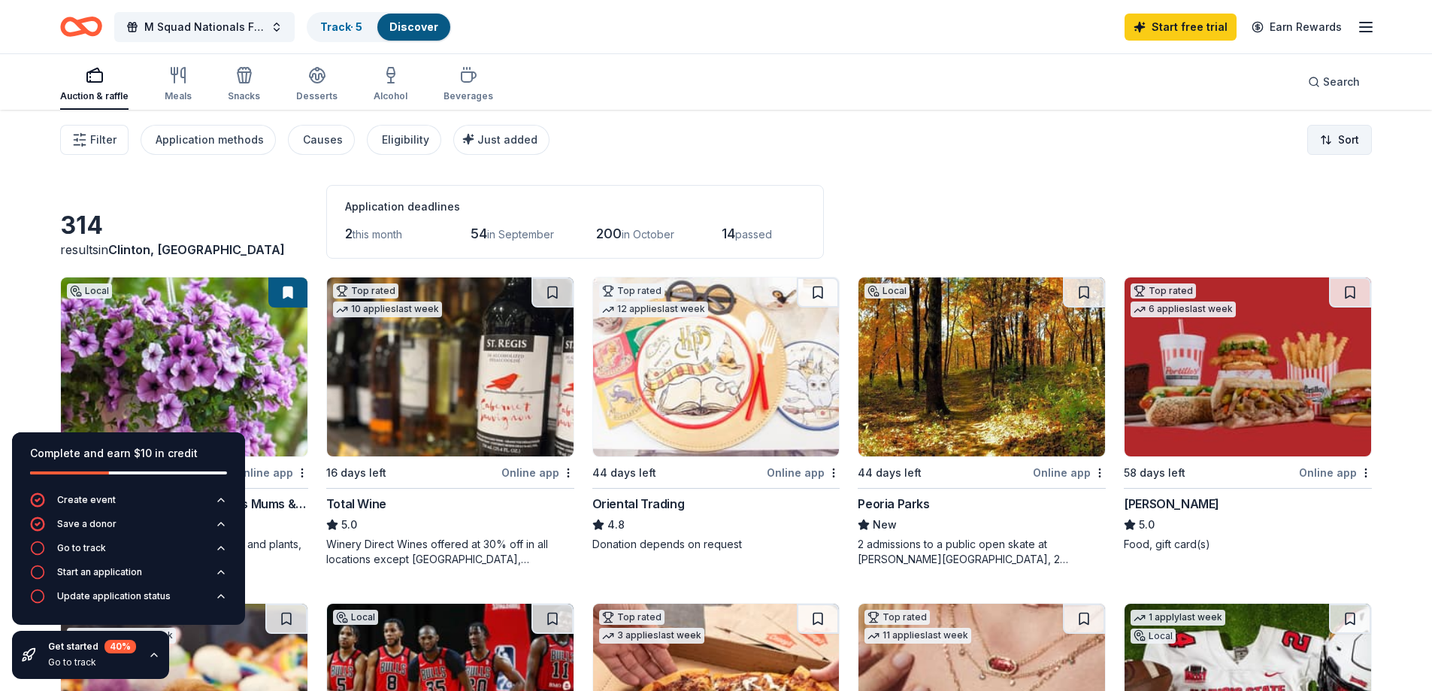
click at [1350, 141] on html "M Squad Nationals Fundraiser Track · 5 Discover Start free trial Earn Rewards A…" at bounding box center [716, 345] width 1432 height 691
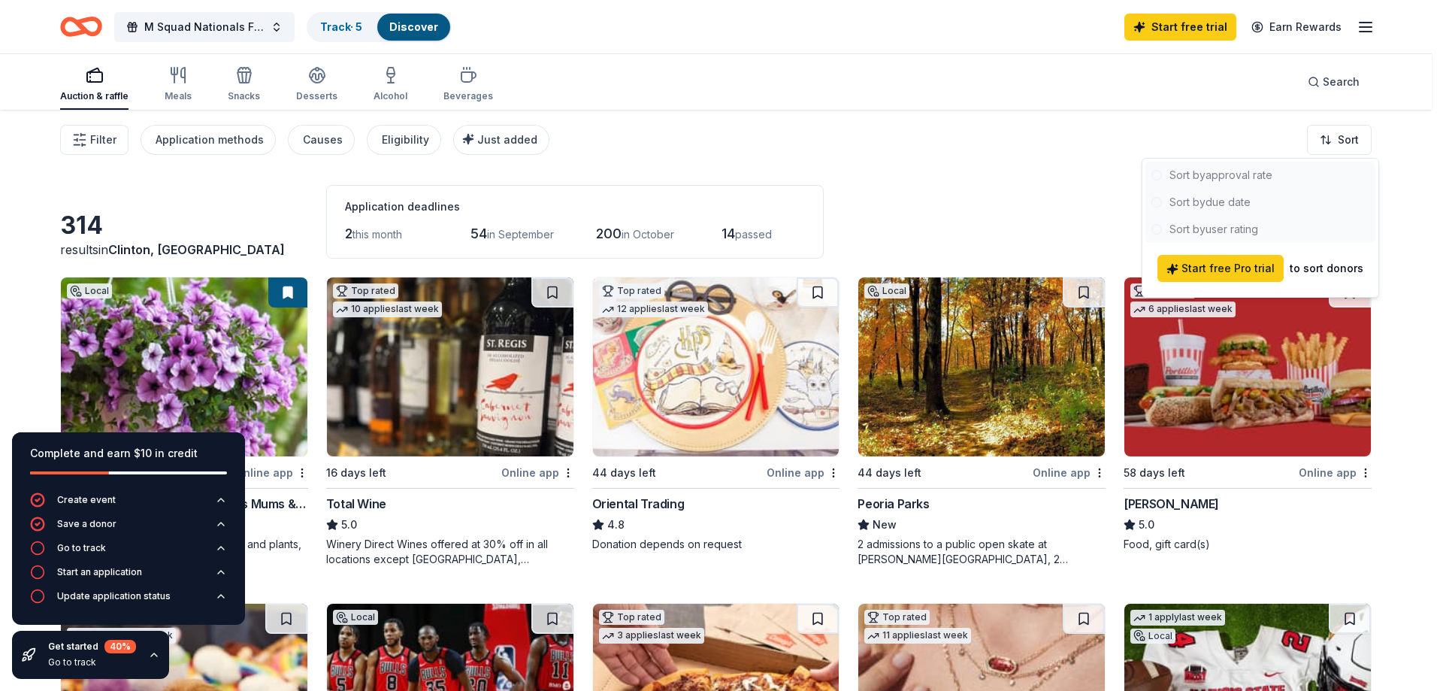
click at [1041, 116] on html "M Squad Nationals Fundraiser Track · 5 Discover Start free trial Earn Rewards A…" at bounding box center [721, 345] width 1443 height 691
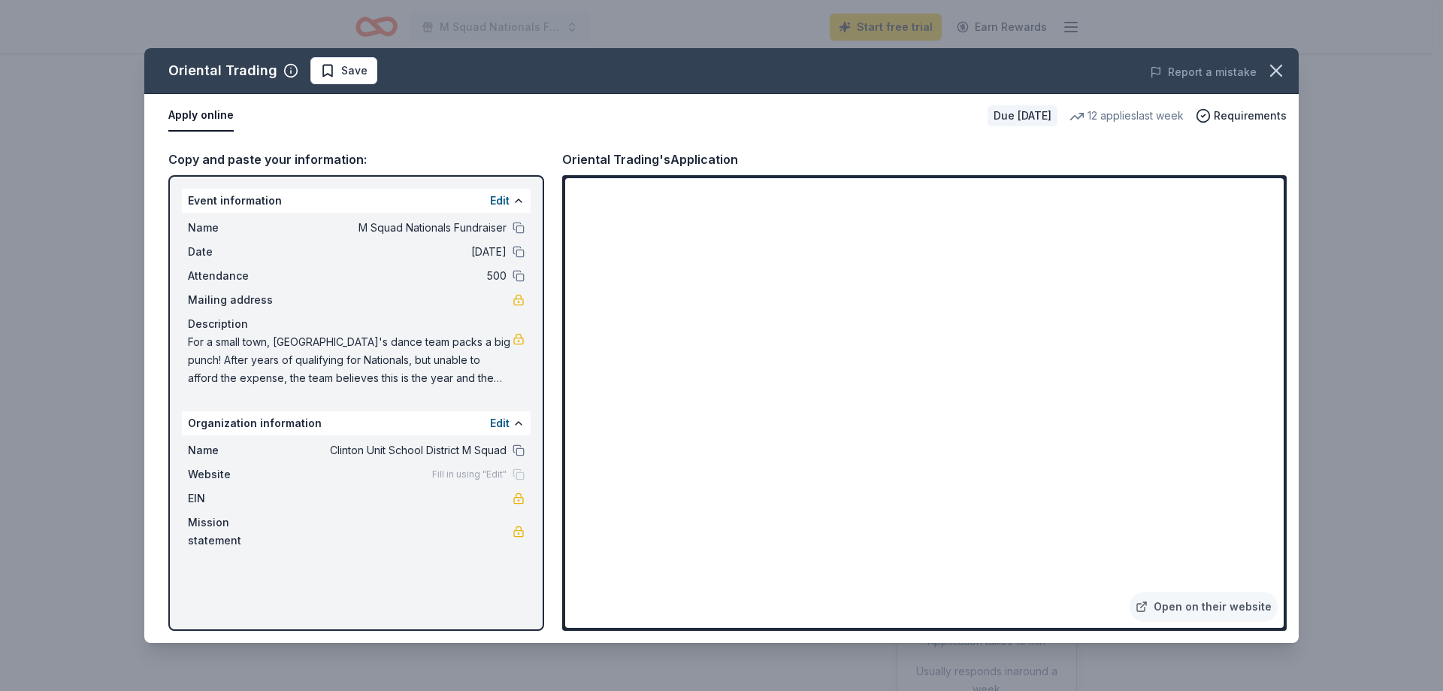
scroll to position [601, 0]
click at [487, 369] on span "For a small town, Clinton High School's dance team packs a big punch! After yea…" at bounding box center [350, 360] width 325 height 54
drag, startPoint x: 491, startPoint y: 378, endPoint x: 232, endPoint y: 328, distance: 264.1
click at [232, 328] on div "Description For a small town, Clinton High School's dance team packs a big punc…" at bounding box center [356, 351] width 337 height 72
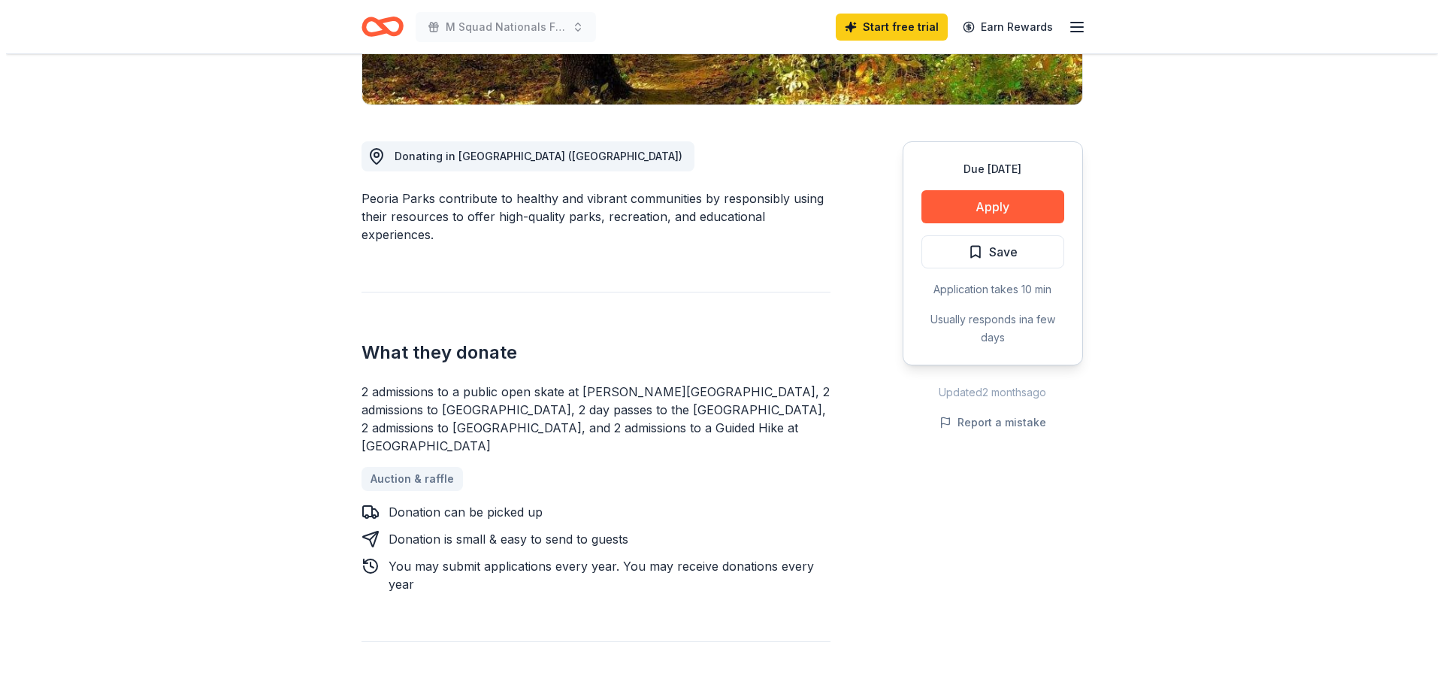
scroll to position [376, 0]
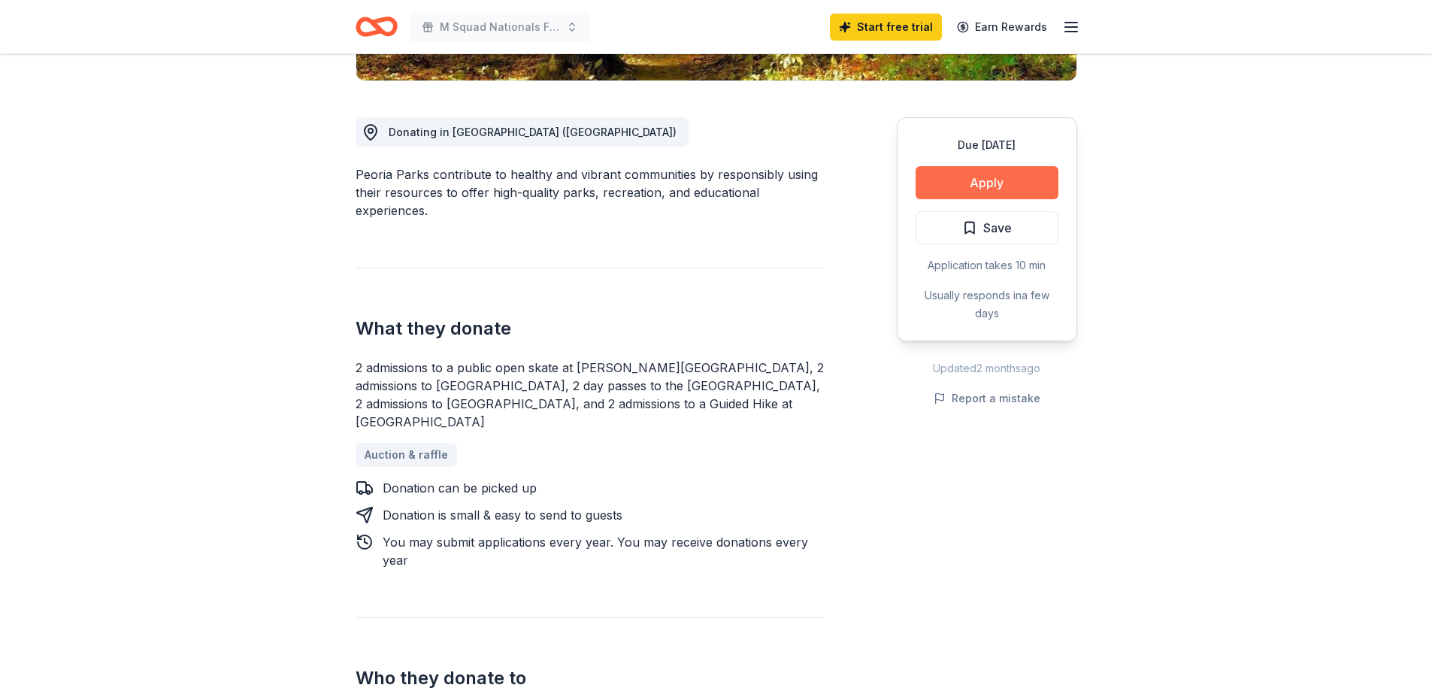
click at [982, 180] on button "Apply" at bounding box center [986, 182] width 143 height 33
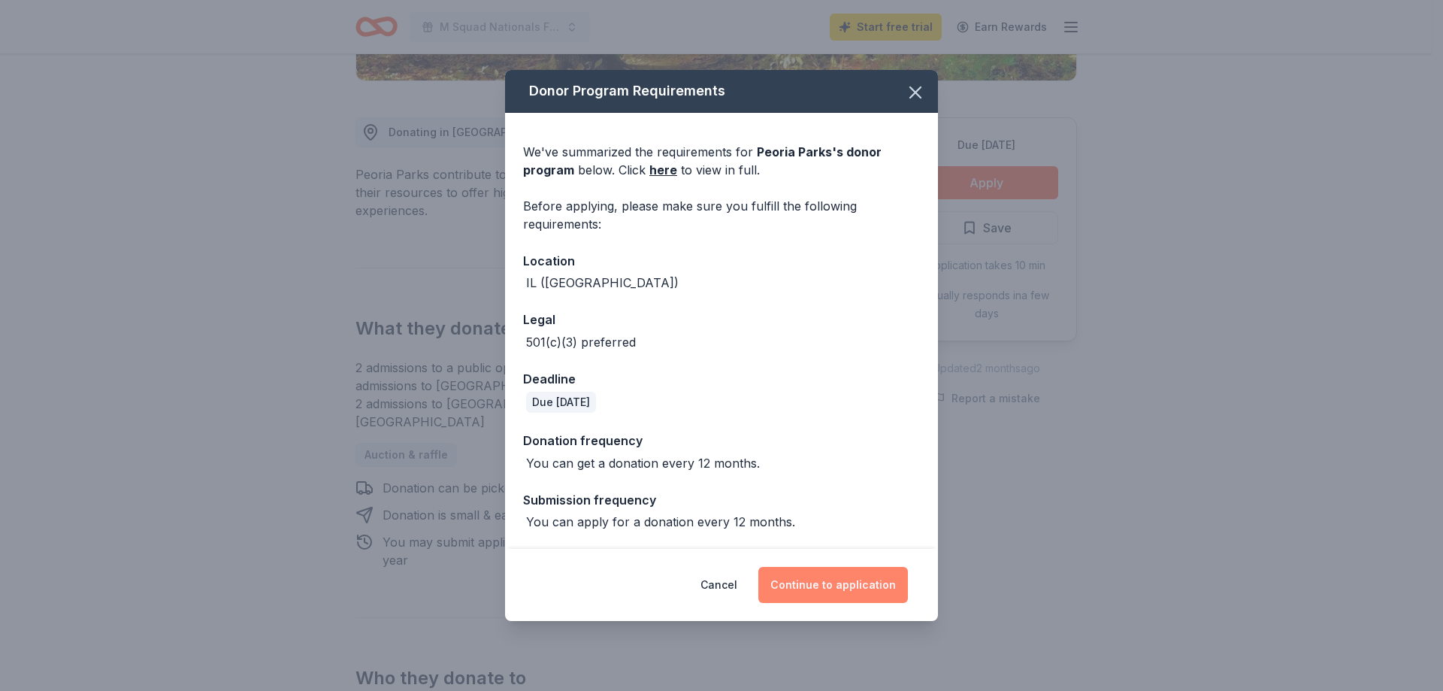
click at [856, 584] on button "Continue to application" at bounding box center [833, 585] width 150 height 36
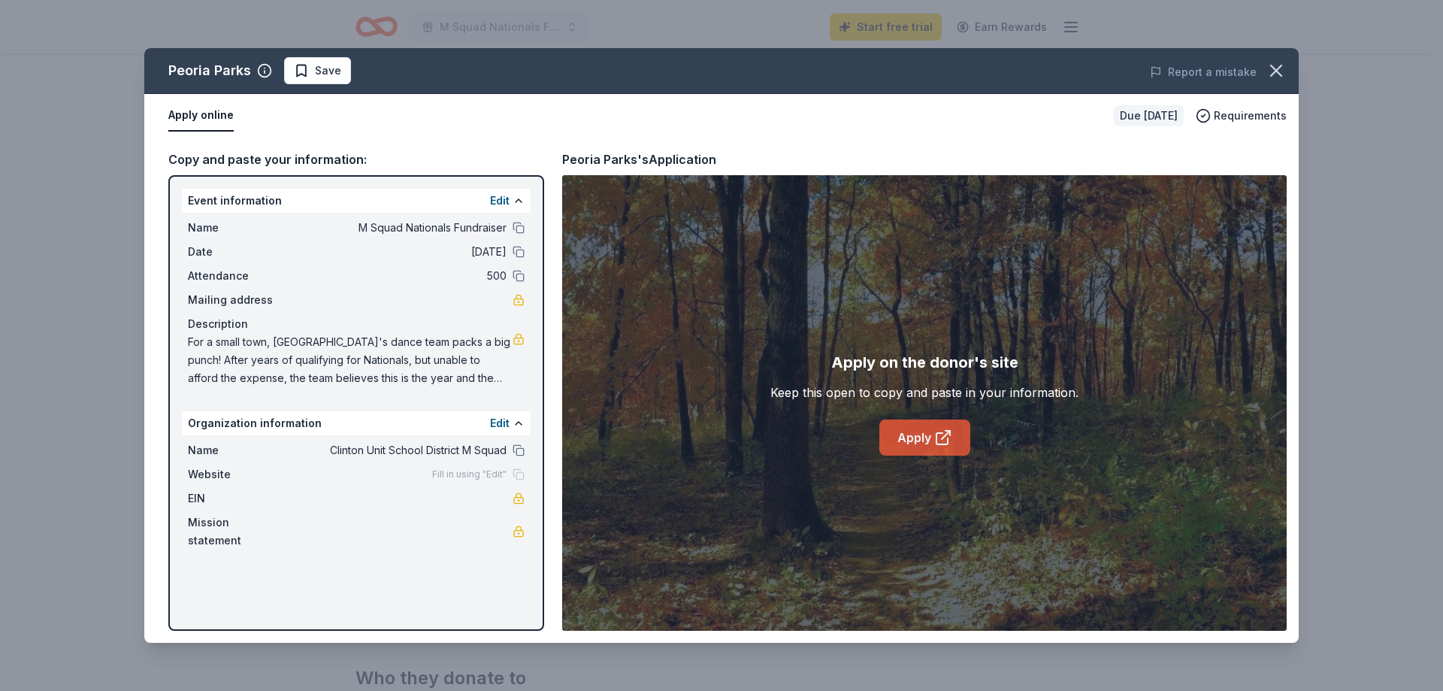
click at [929, 440] on link "Apply" at bounding box center [924, 437] width 91 height 36
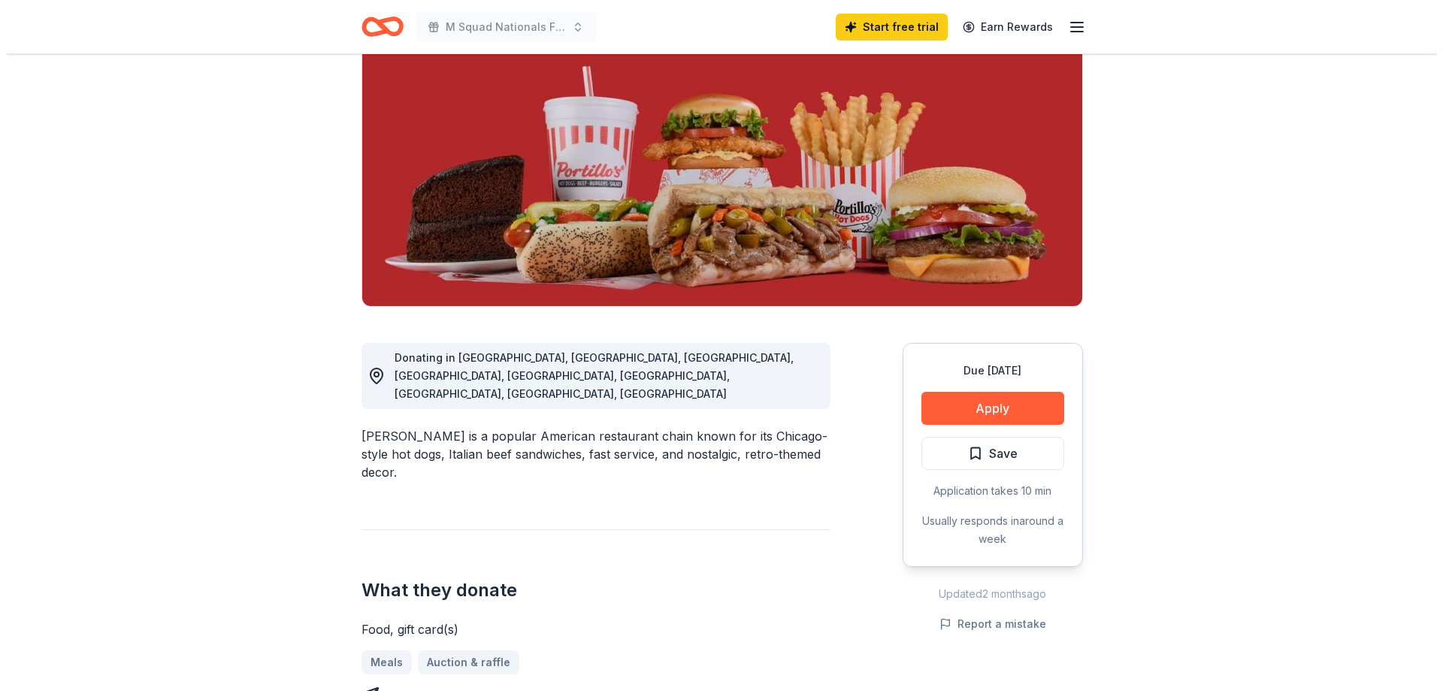
scroll to position [301, 0]
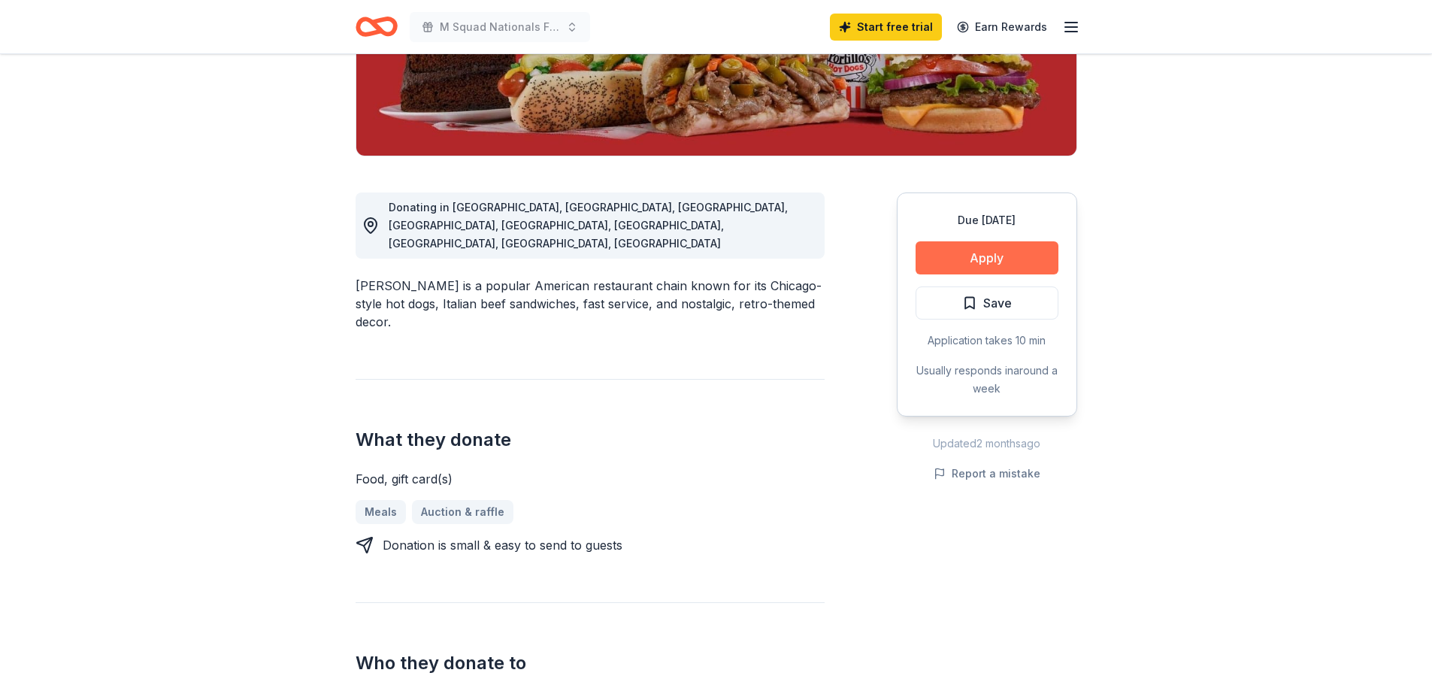
click at [975, 262] on button "Apply" at bounding box center [986, 257] width 143 height 33
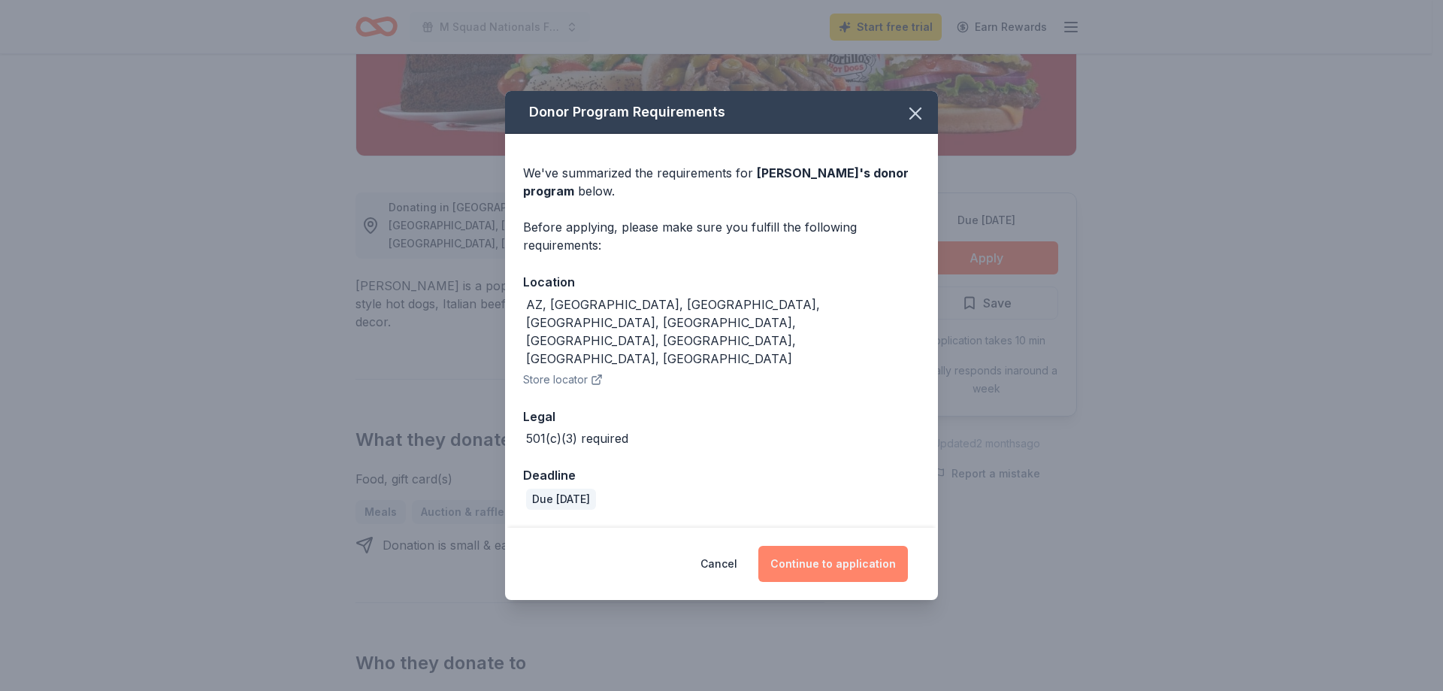
click at [800, 546] on button "Continue to application" at bounding box center [833, 564] width 150 height 36
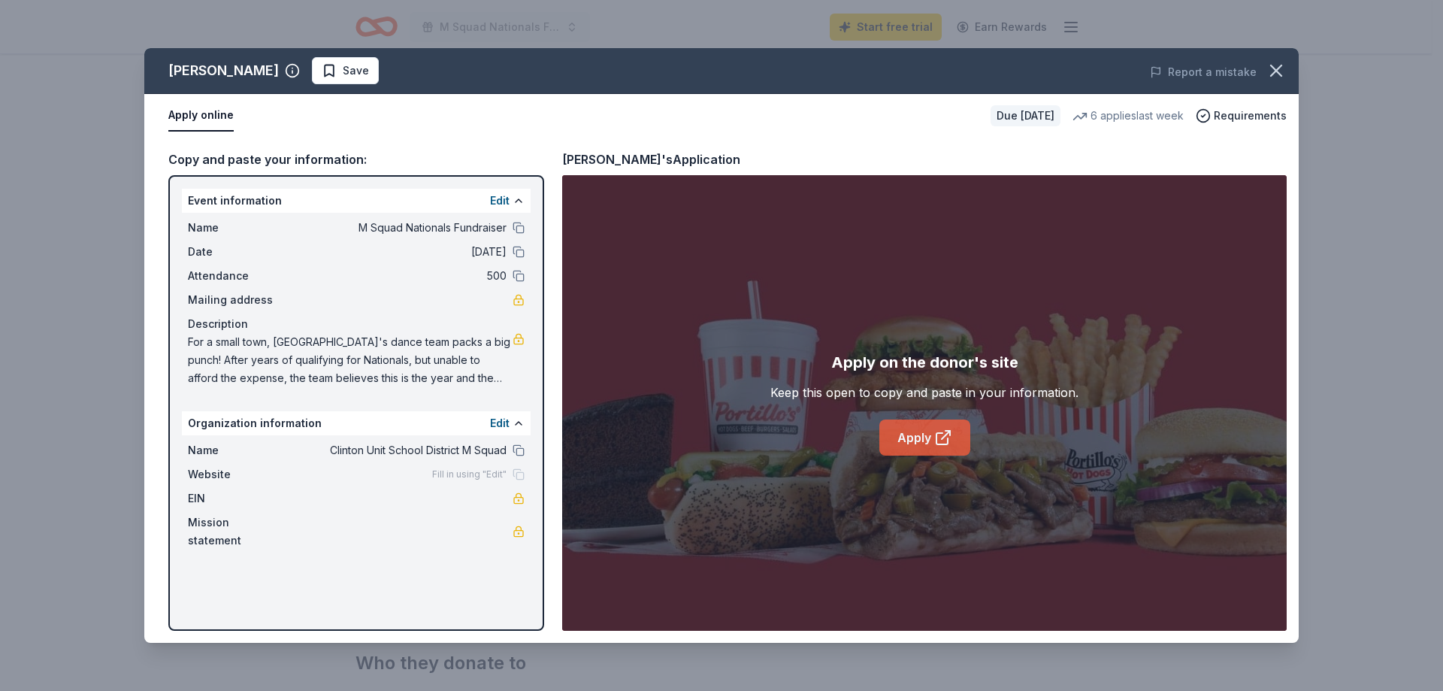
click at [911, 434] on link "Apply" at bounding box center [924, 437] width 91 height 36
